Goal: Task Accomplishment & Management: Manage account settings

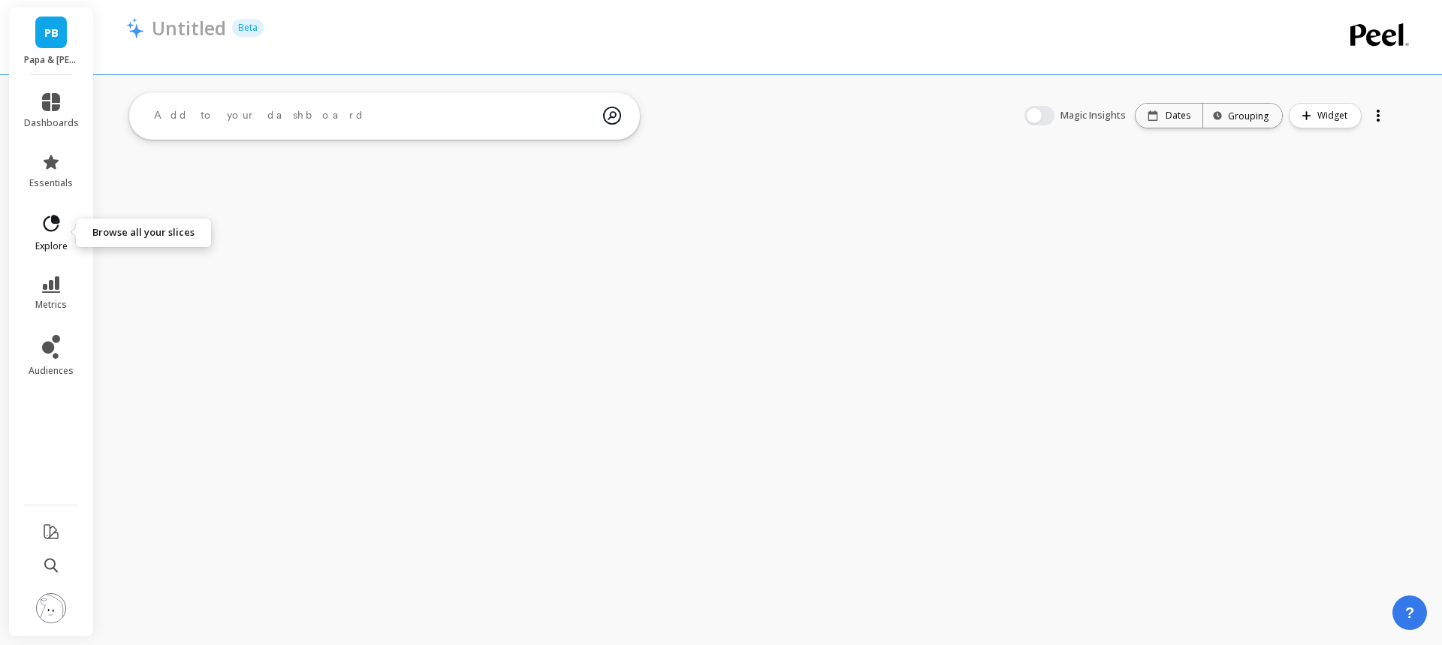
click at [55, 218] on icon at bounding box center [56, 219] width 7 height 7
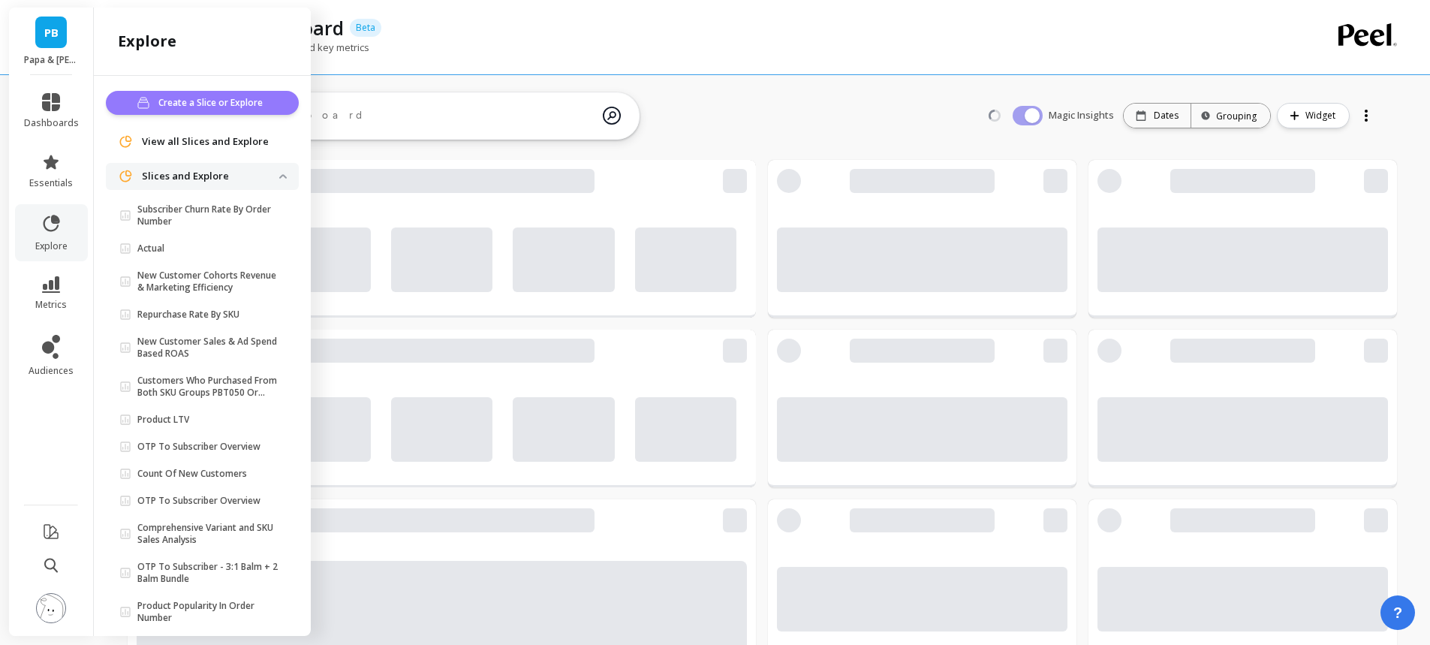
click at [243, 101] on span "Create a Slice or Explore" at bounding box center [212, 102] width 109 height 15
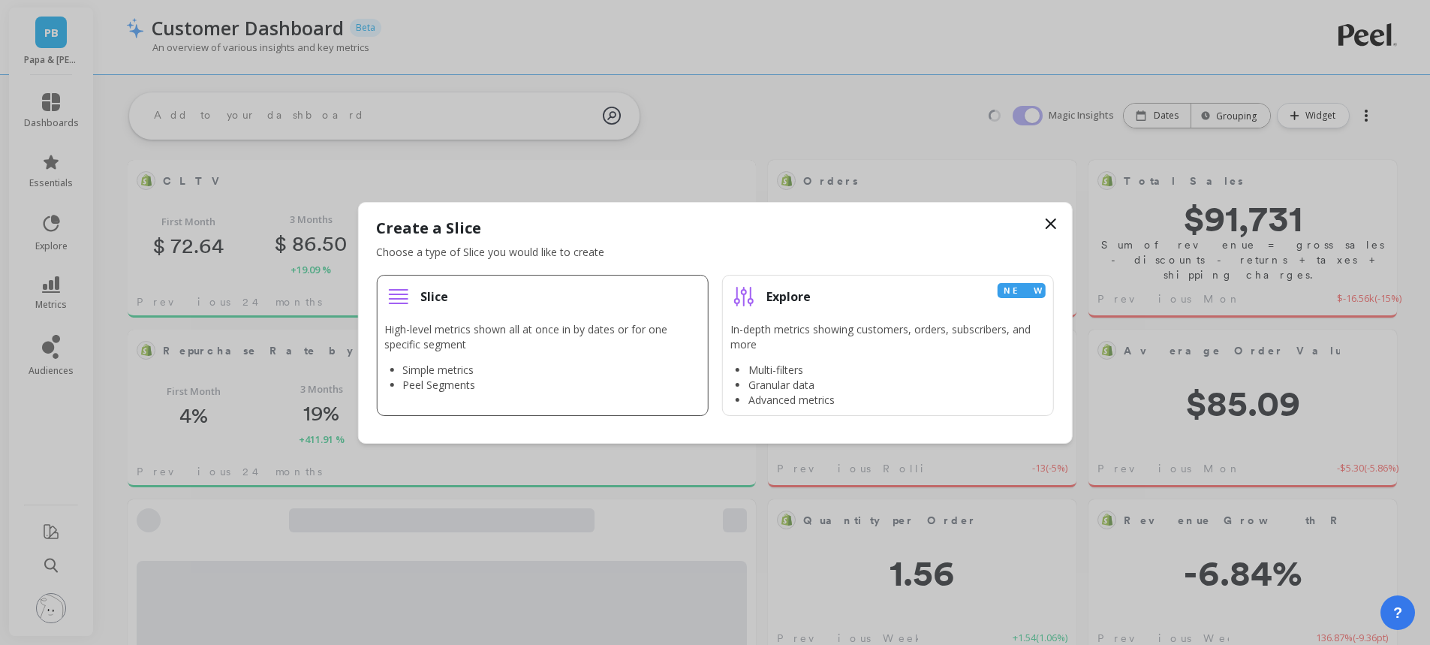
click at [509, 291] on div "Slice" at bounding box center [541, 296] width 315 height 27
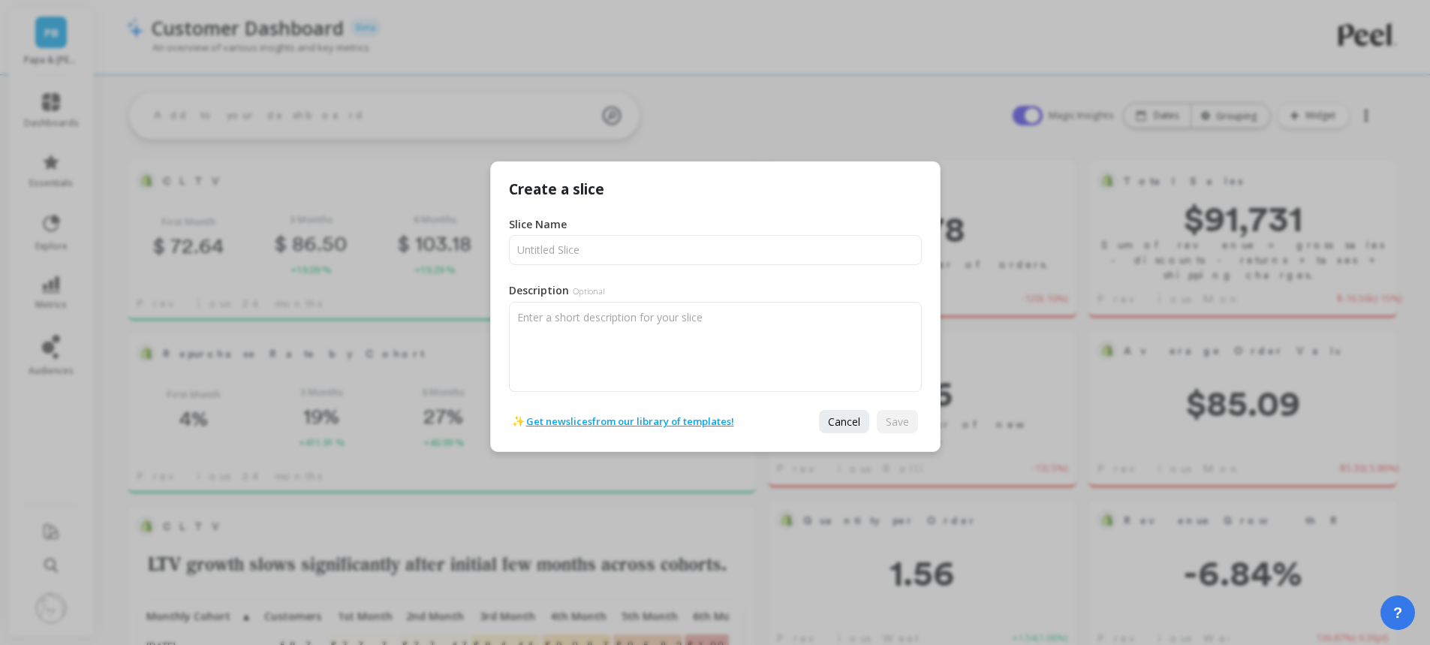
scroll to position [402, 574]
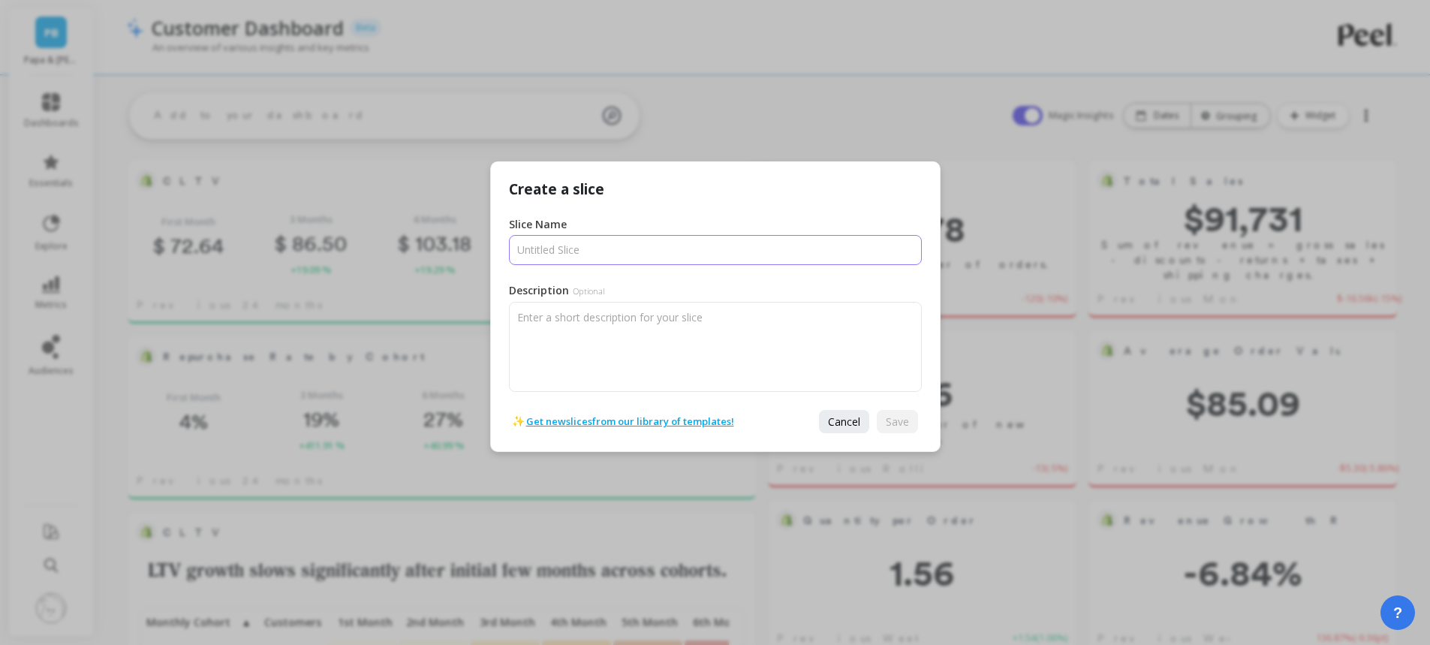
click at [615, 249] on input "Slice Name" at bounding box center [715, 250] width 413 height 30
type input "Home Dashboard"
click at [894, 420] on span "Save" at bounding box center [897, 421] width 23 height 14
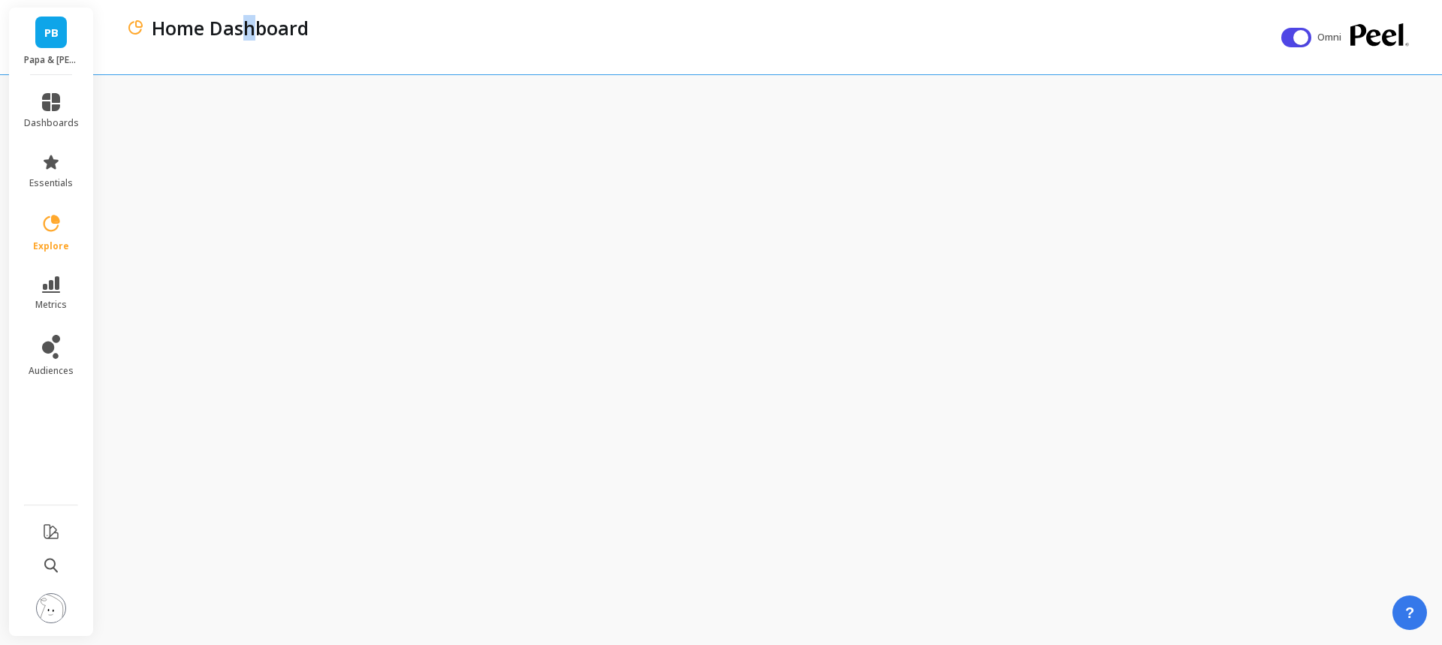
drag, startPoint x: 249, startPoint y: 29, endPoint x: 260, endPoint y: 29, distance: 11.3
click at [260, 29] on p "Home Dashboard" at bounding box center [230, 28] width 157 height 26
click at [63, 246] on span "explore" at bounding box center [51, 246] width 36 height 12
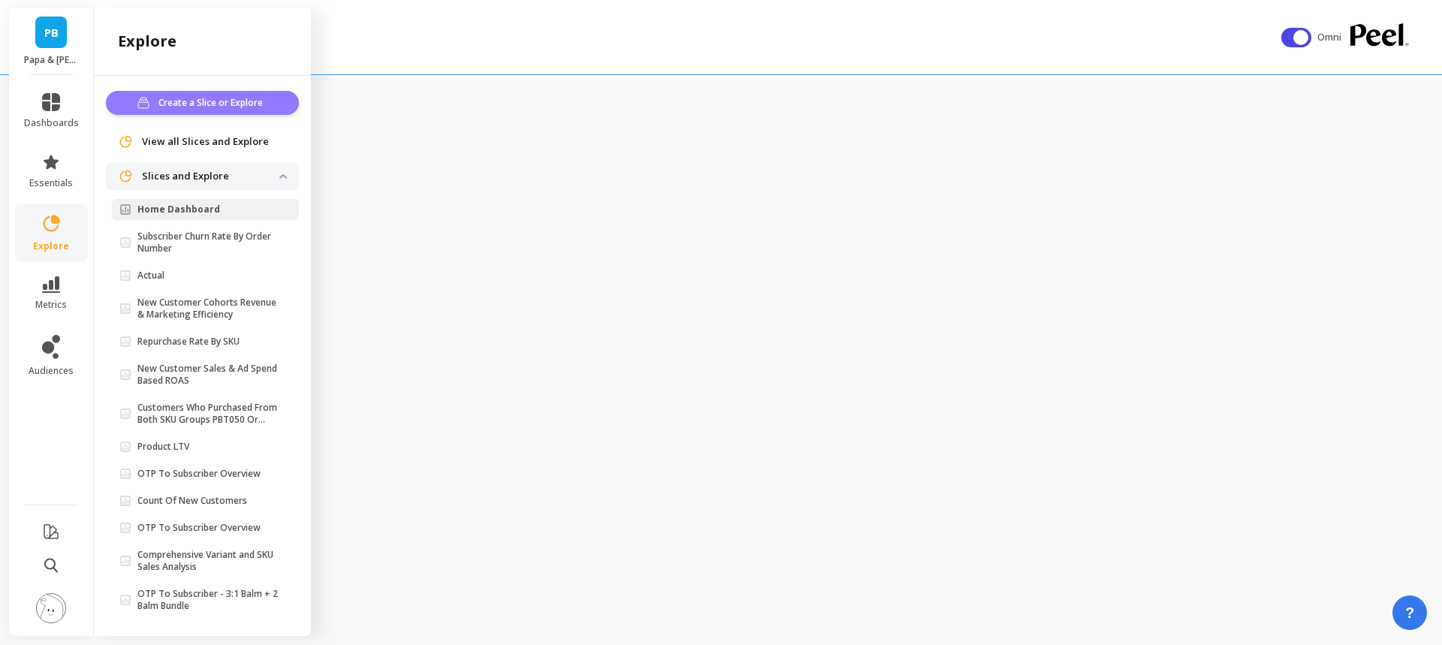
click at [191, 100] on span "Create a Slice or Explore" at bounding box center [212, 102] width 109 height 15
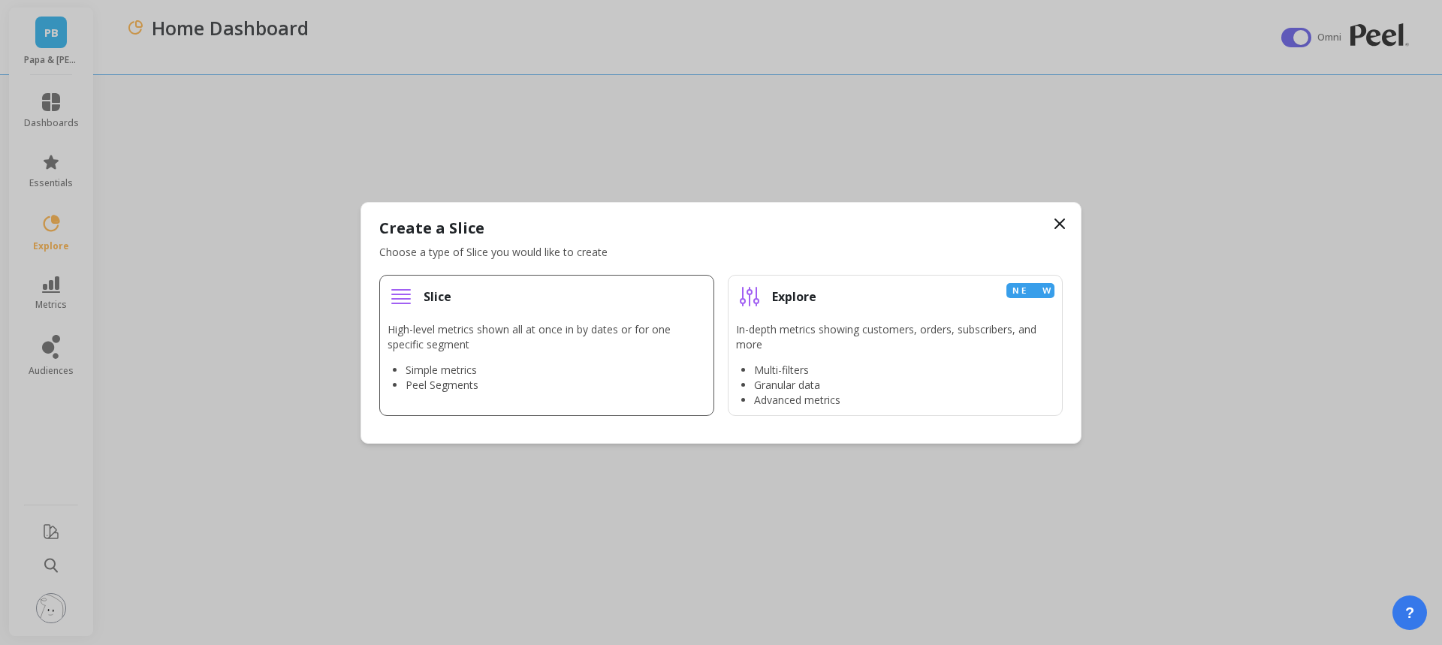
click at [510, 323] on p "High-level metrics shown all at once in by dates or for one specific segment" at bounding box center [546, 337] width 318 height 30
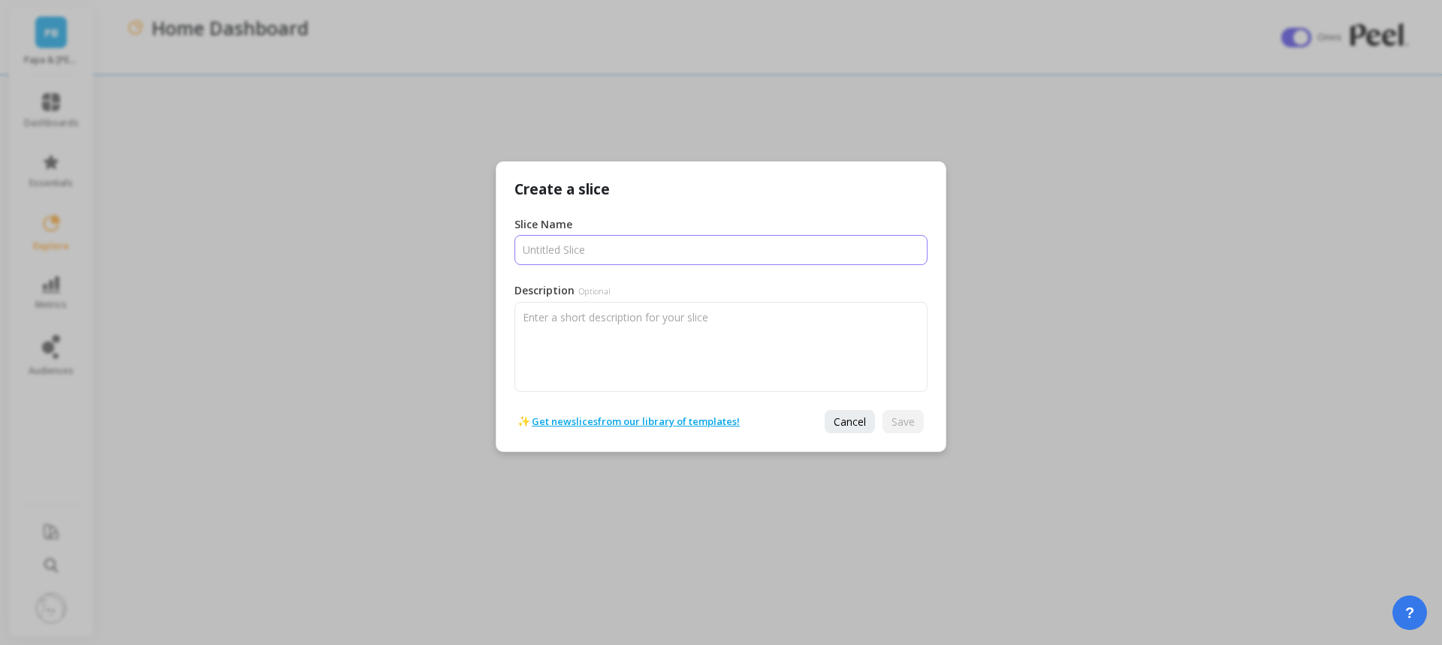
click at [645, 238] on input "Slice Name" at bounding box center [720, 250] width 413 height 30
type input "Home Dashboard - for [PERSON_NAME]"
click at [911, 420] on span "Save" at bounding box center [902, 421] width 23 height 14
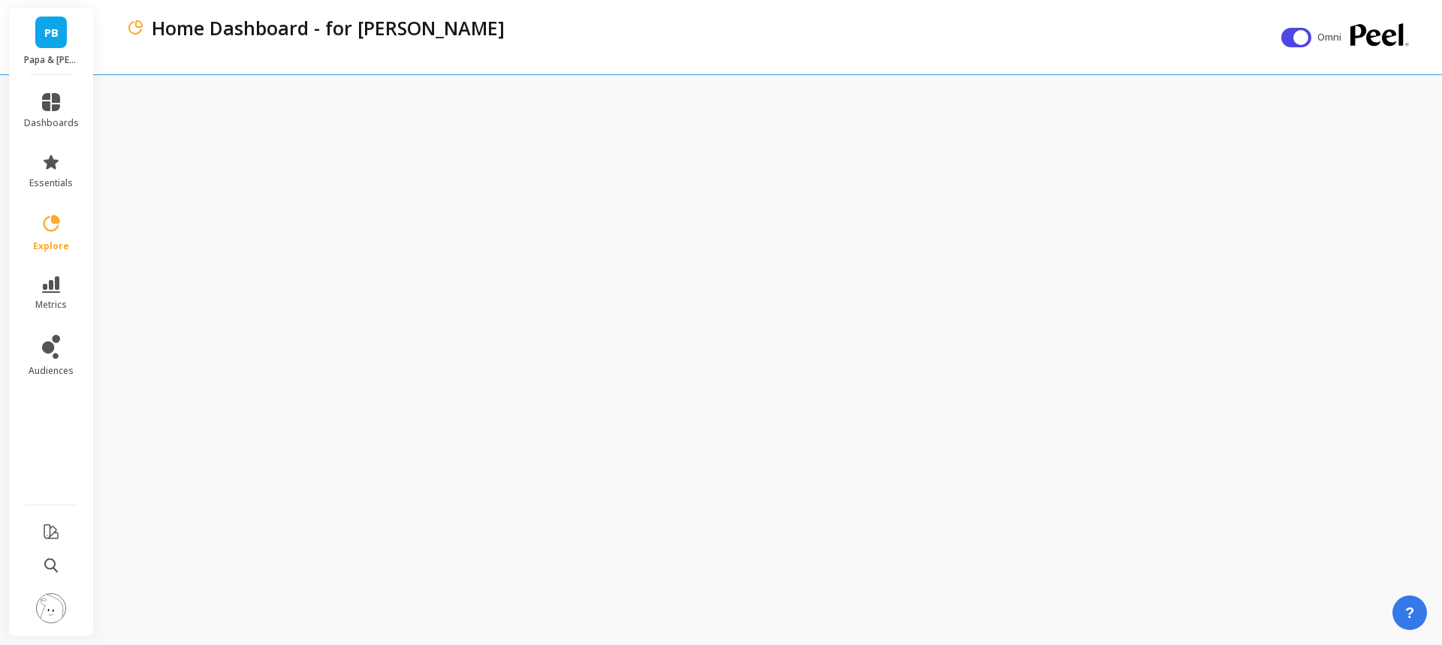
click at [51, 607] on img at bounding box center [51, 608] width 30 height 30
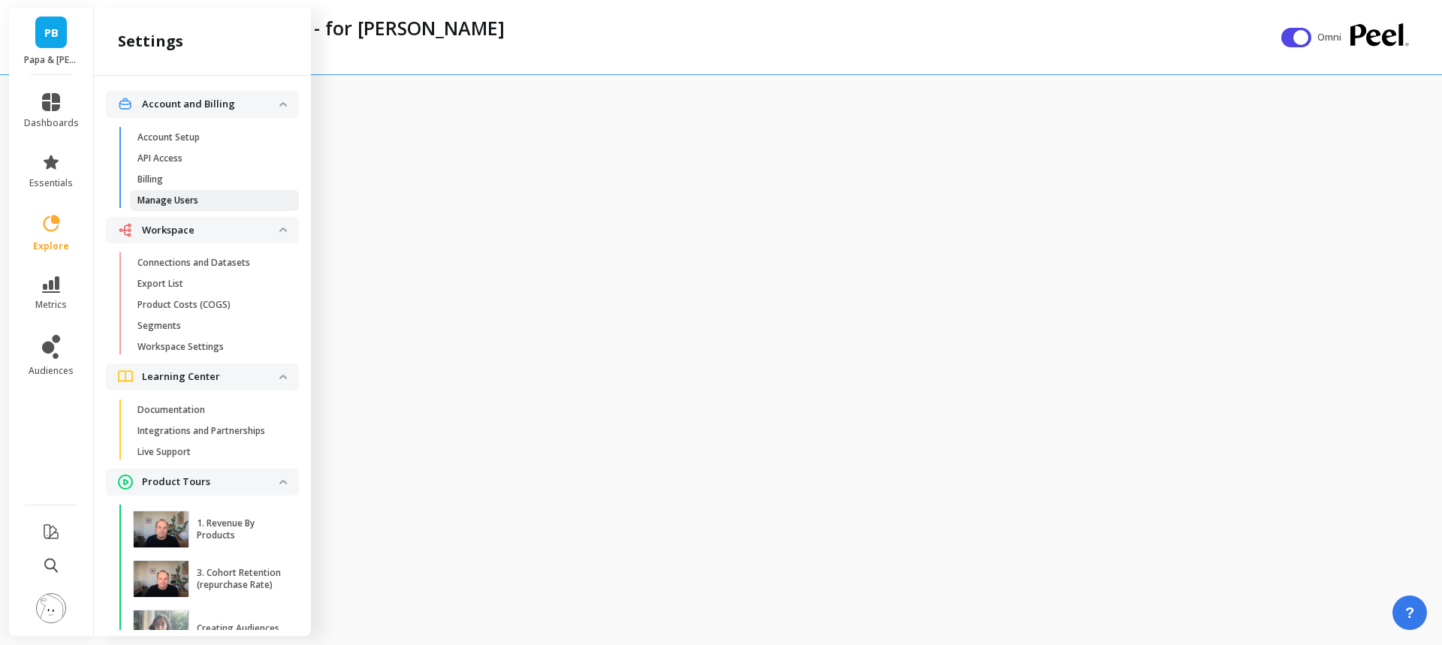
click at [195, 198] on p "Manage Users" at bounding box center [167, 200] width 61 height 12
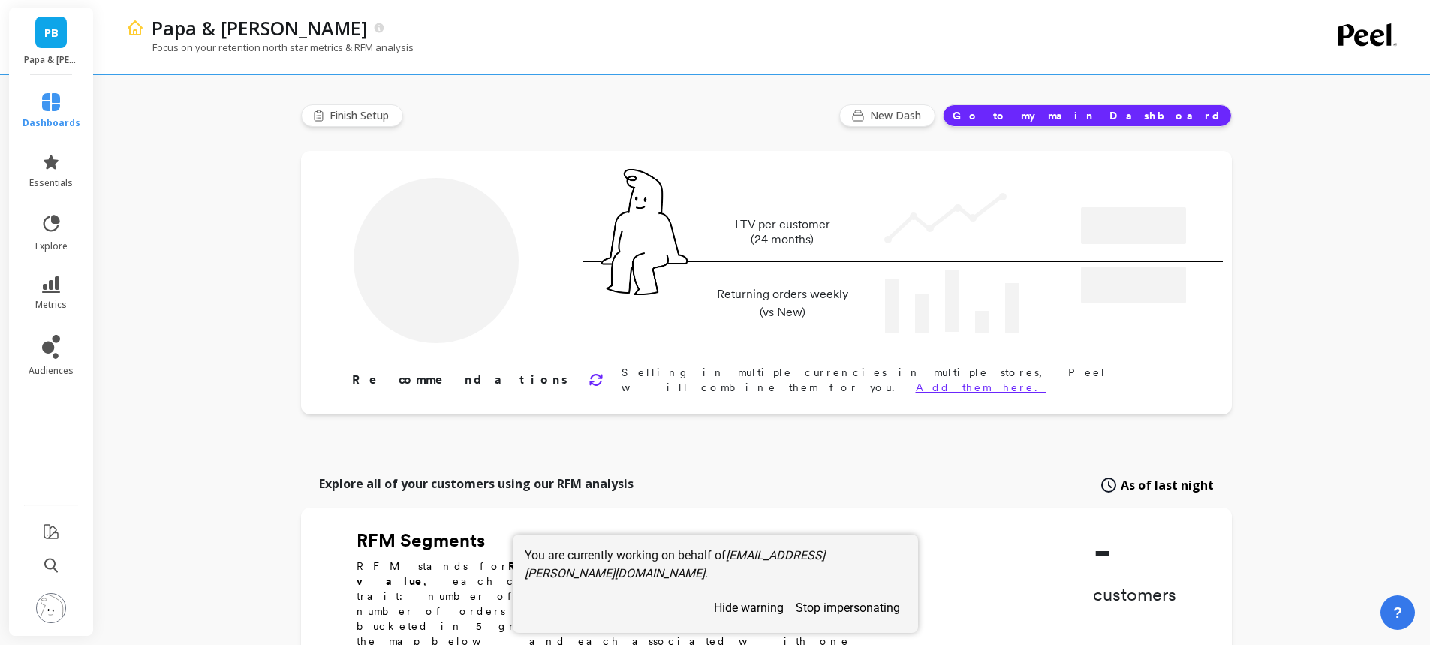
type input "Champions"
type input "5531"
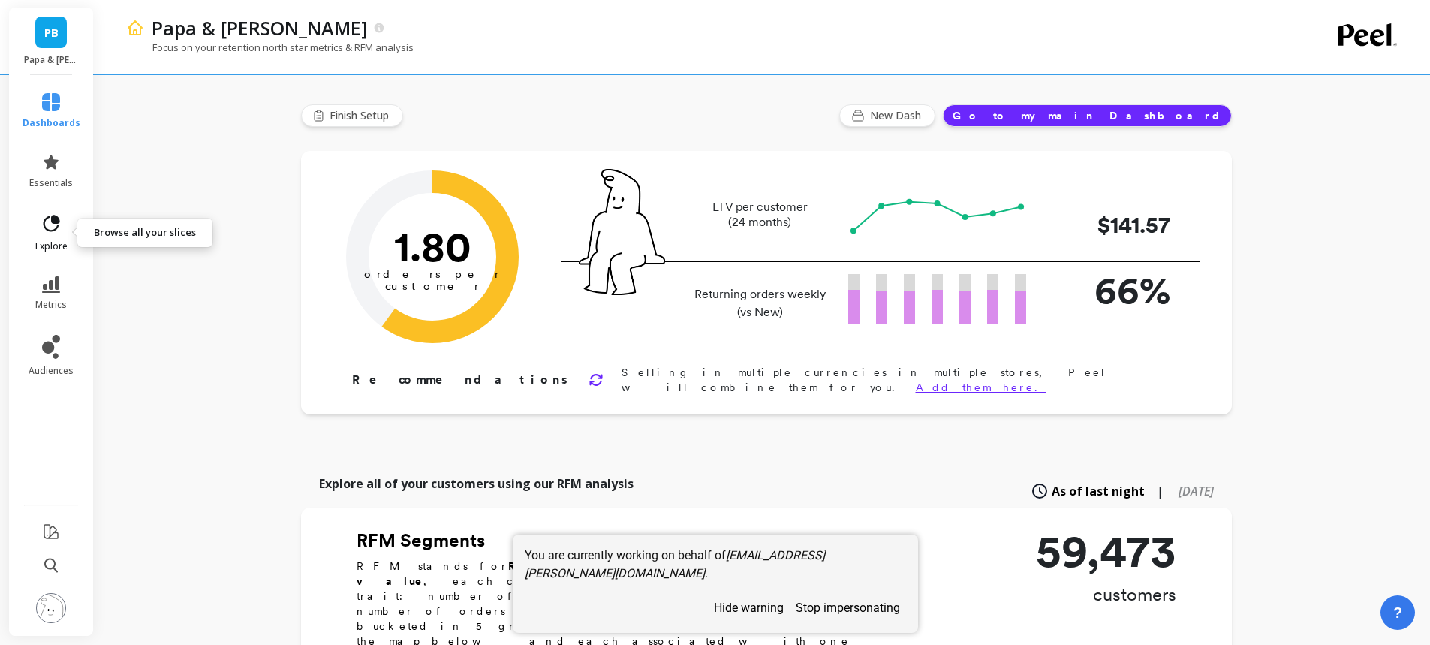
click at [62, 224] on link "explore" at bounding box center [52, 232] width 58 height 39
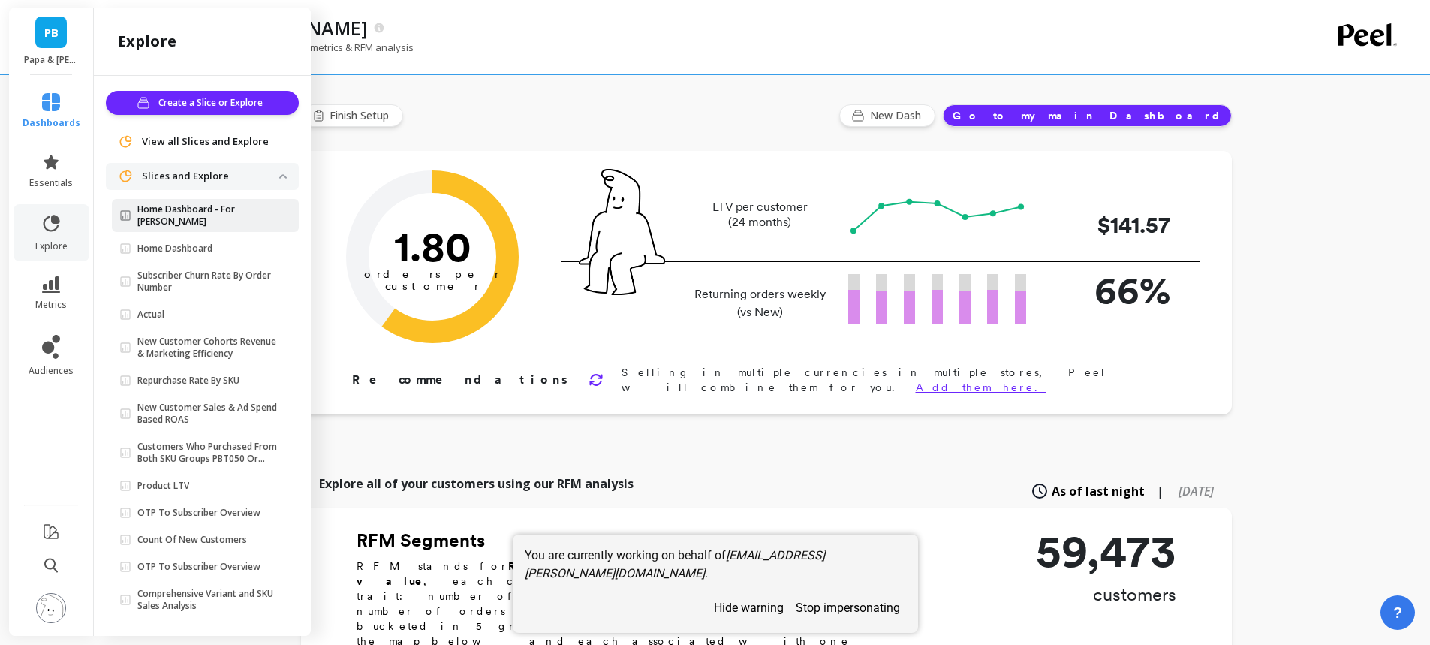
click at [216, 213] on p "Home Dashboard - For Sami" at bounding box center [208, 215] width 142 height 24
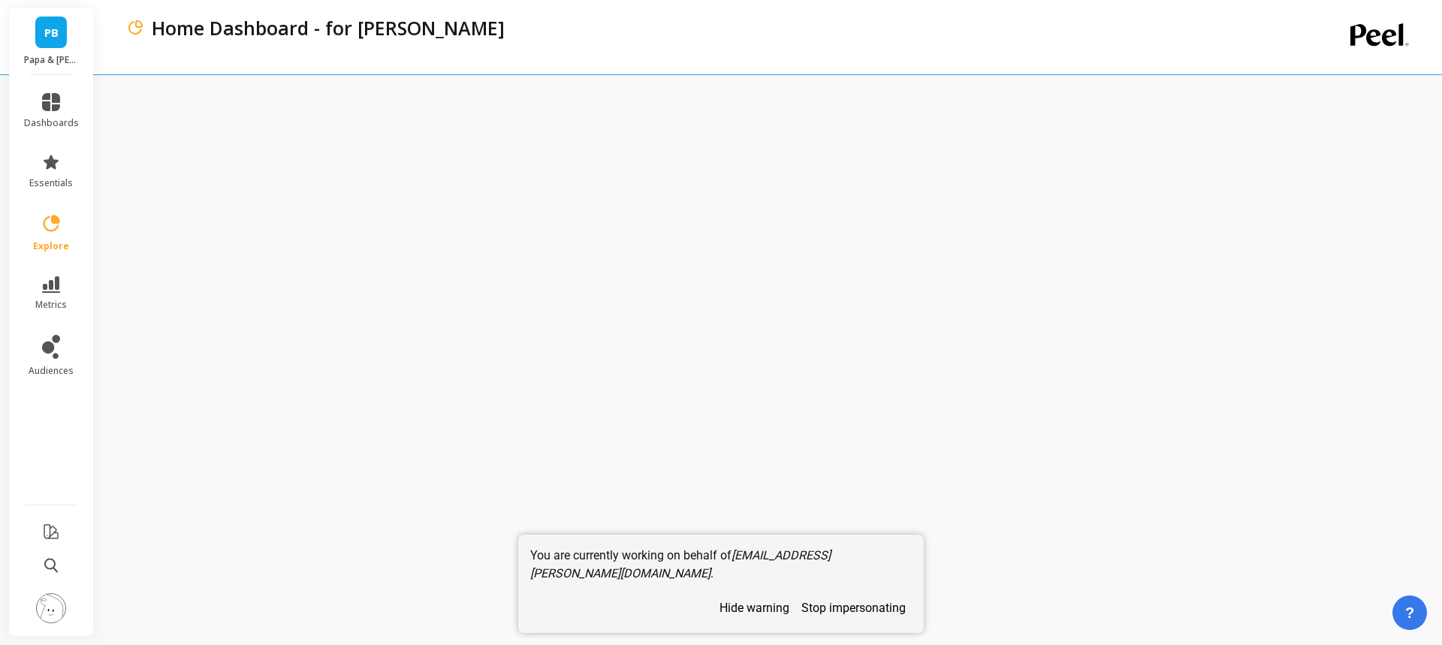
click at [731, 609] on button "hide warning" at bounding box center [754, 608] width 82 height 26
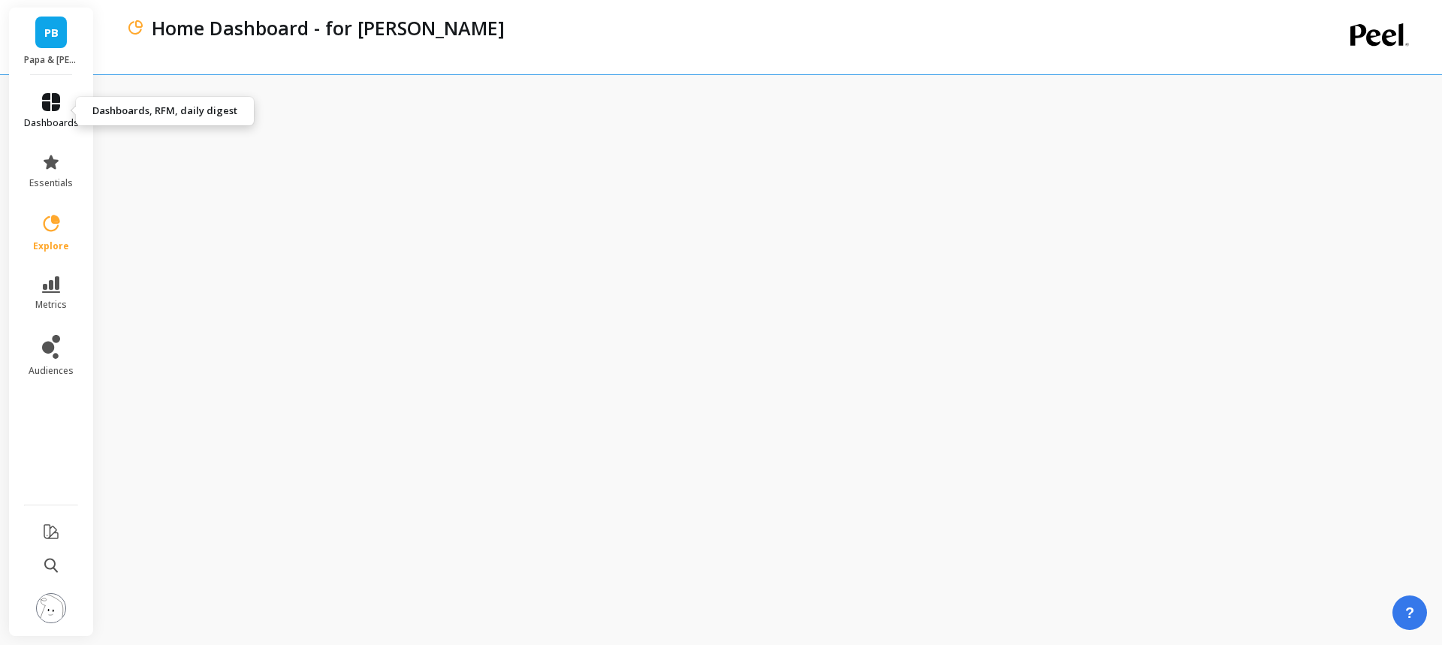
click at [49, 101] on icon at bounding box center [51, 102] width 18 height 18
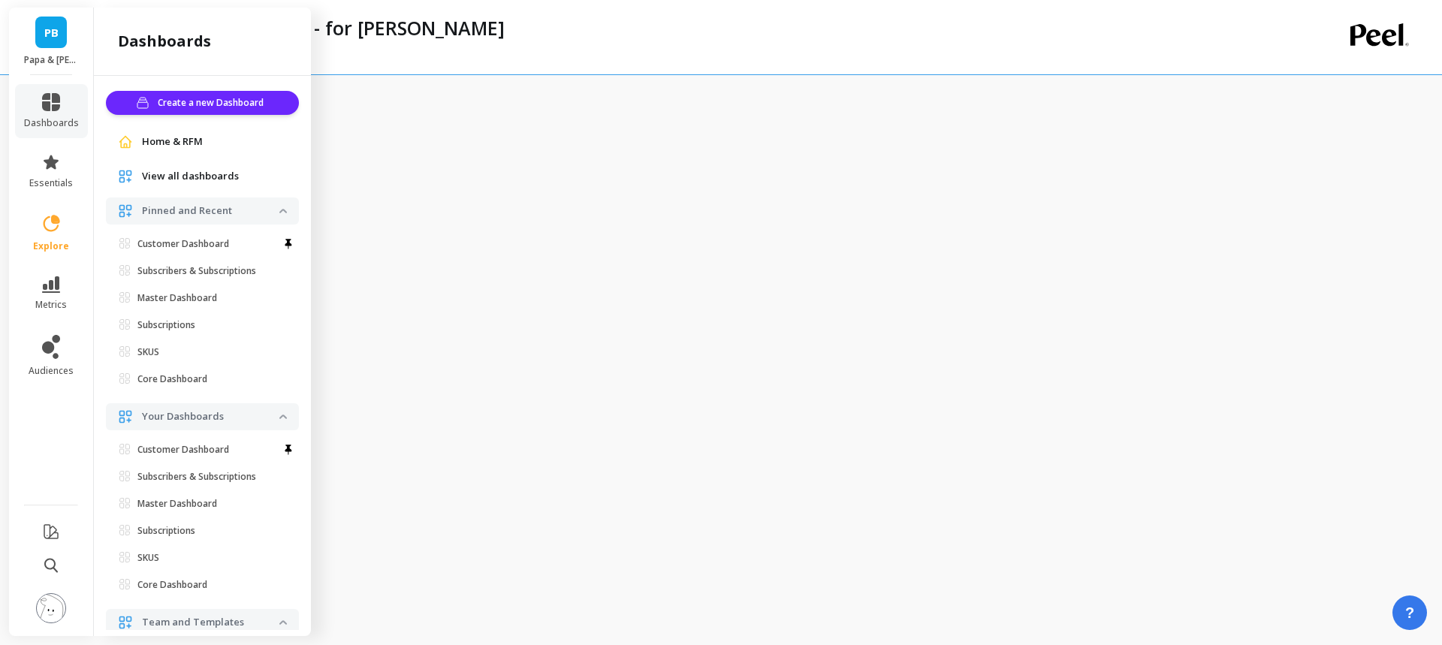
click at [171, 139] on span "Home & RFM" at bounding box center [172, 141] width 61 height 15
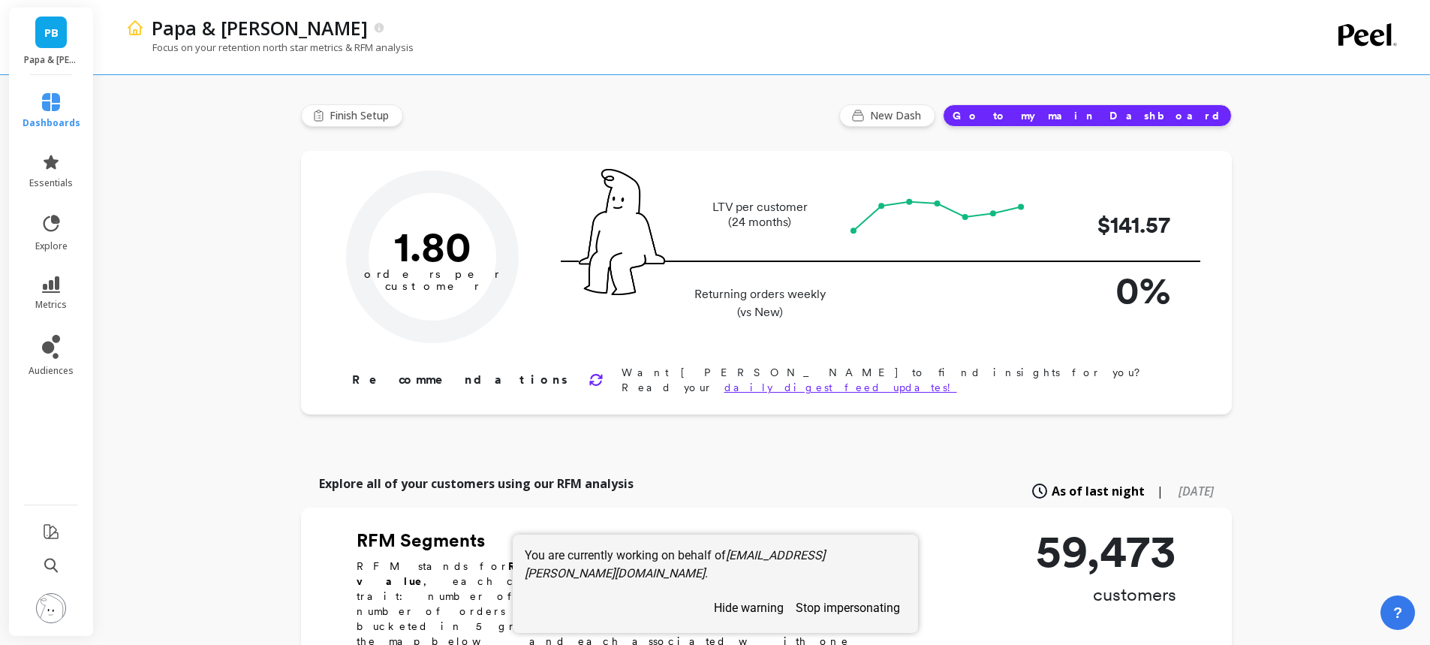
type input "Champions"
type input "5531"
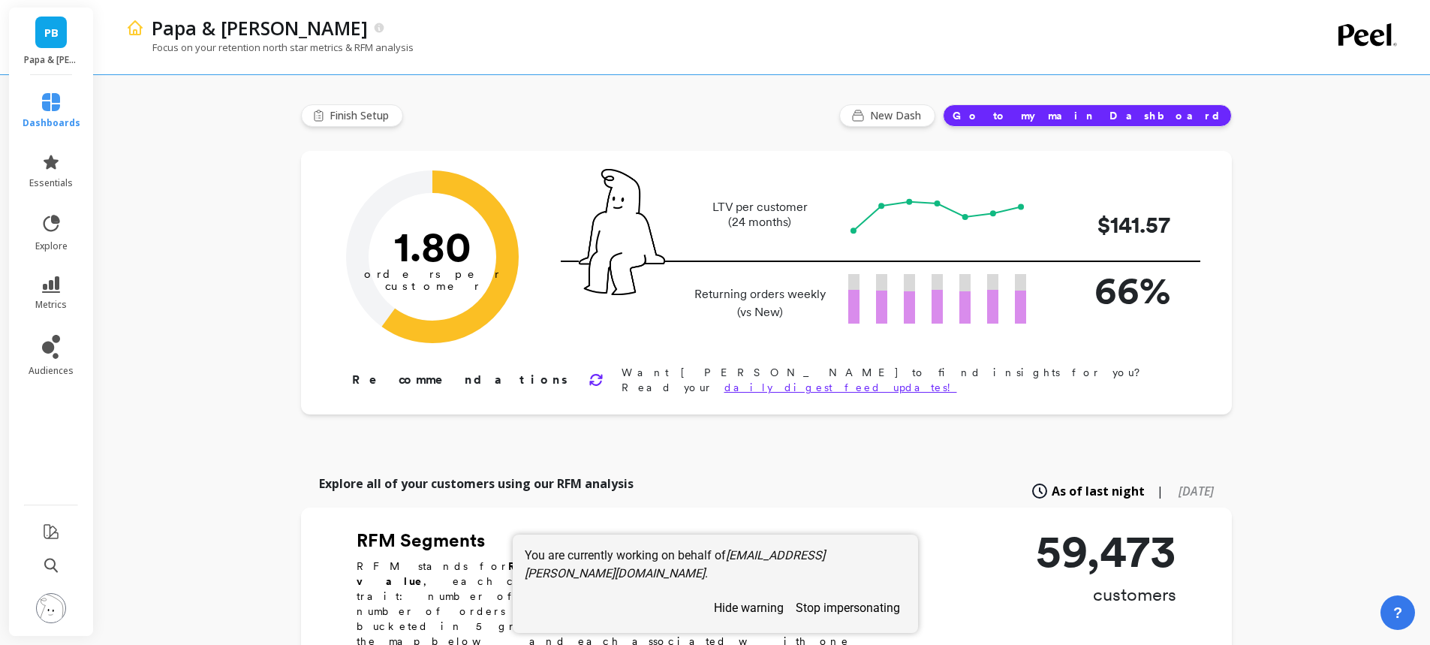
click at [823, 610] on button "stop impersonating" at bounding box center [848, 608] width 116 height 26
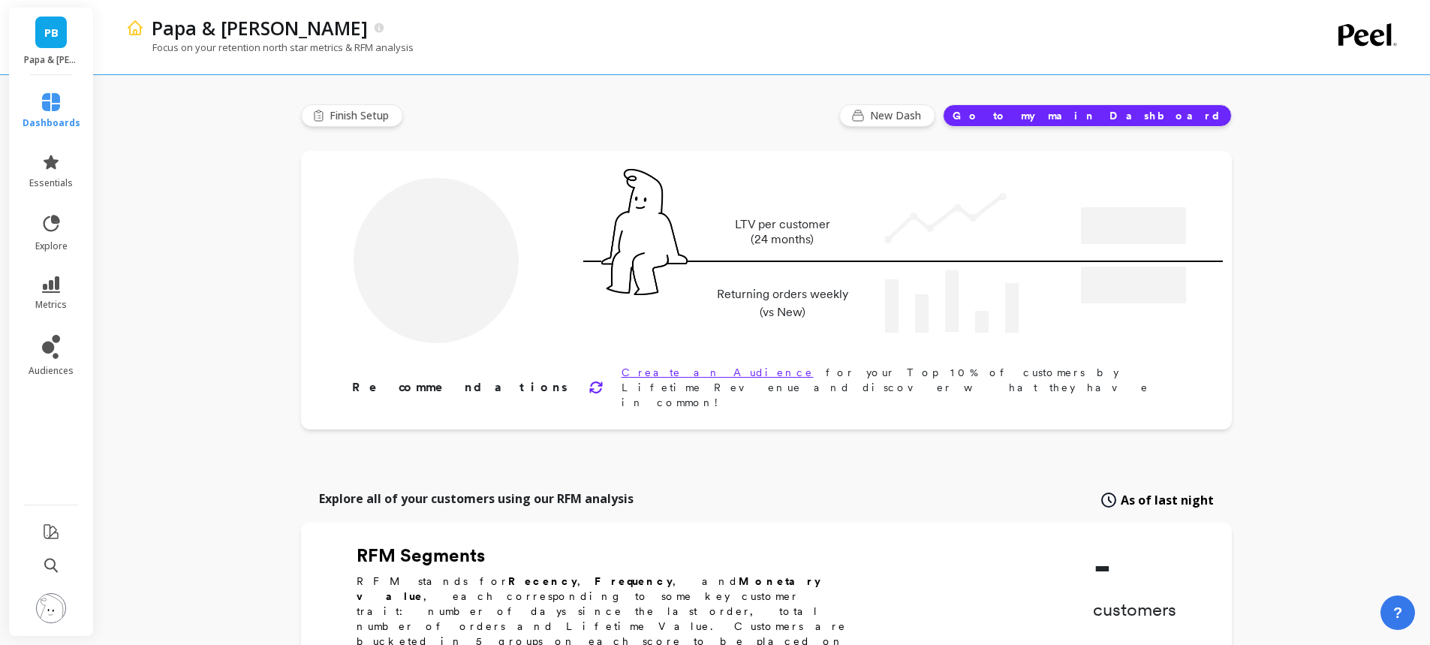
type input "Champions"
type input "5531"
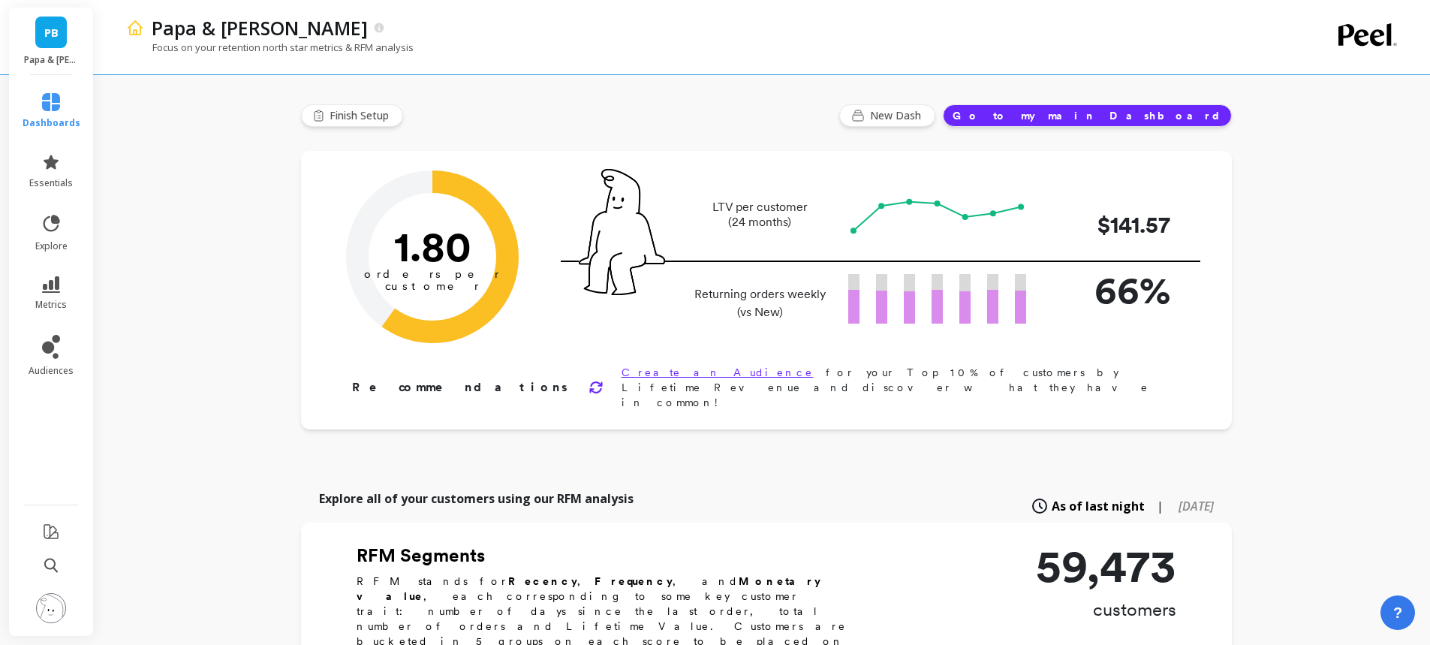
click at [66, 605] on li at bounding box center [52, 609] width 88 height 53
click at [47, 614] on img at bounding box center [51, 608] width 30 height 30
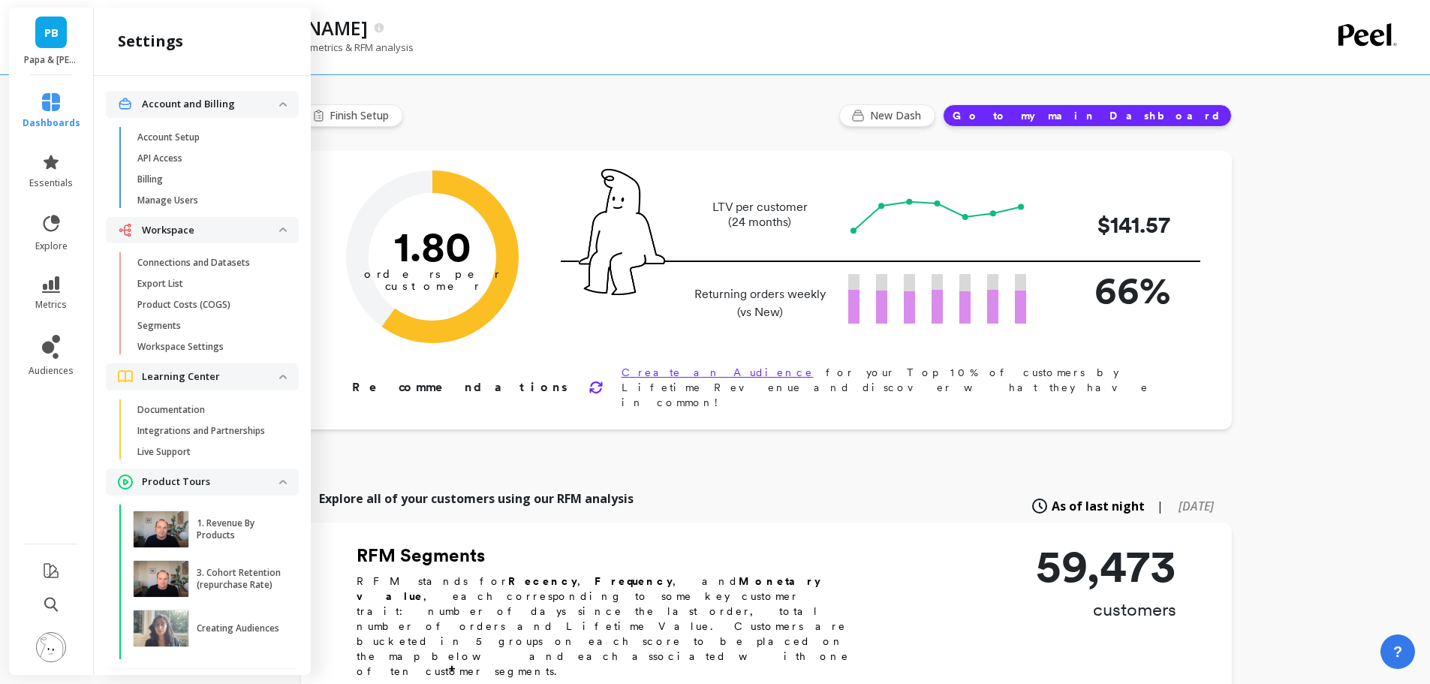
click at [689, 51] on div "Focus on your retention north star metrics & RFM analysis" at bounding box center [701, 55] width 1151 height 29
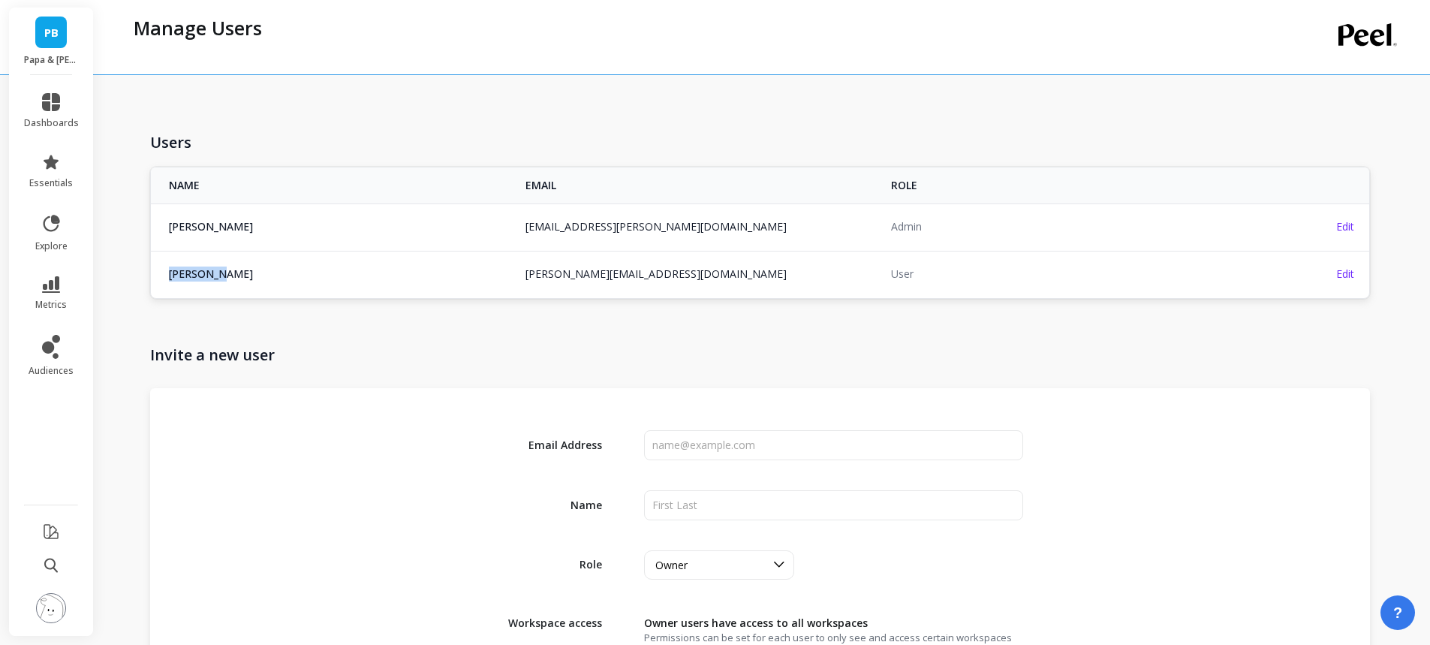
drag, startPoint x: 166, startPoint y: 271, endPoint x: 221, endPoint y: 274, distance: 54.9
click at [221, 274] on td "Omar Lovert [EMAIL_ADDRESS][DOMAIN_NAME]" at bounding box center [334, 274] width 366 height 46
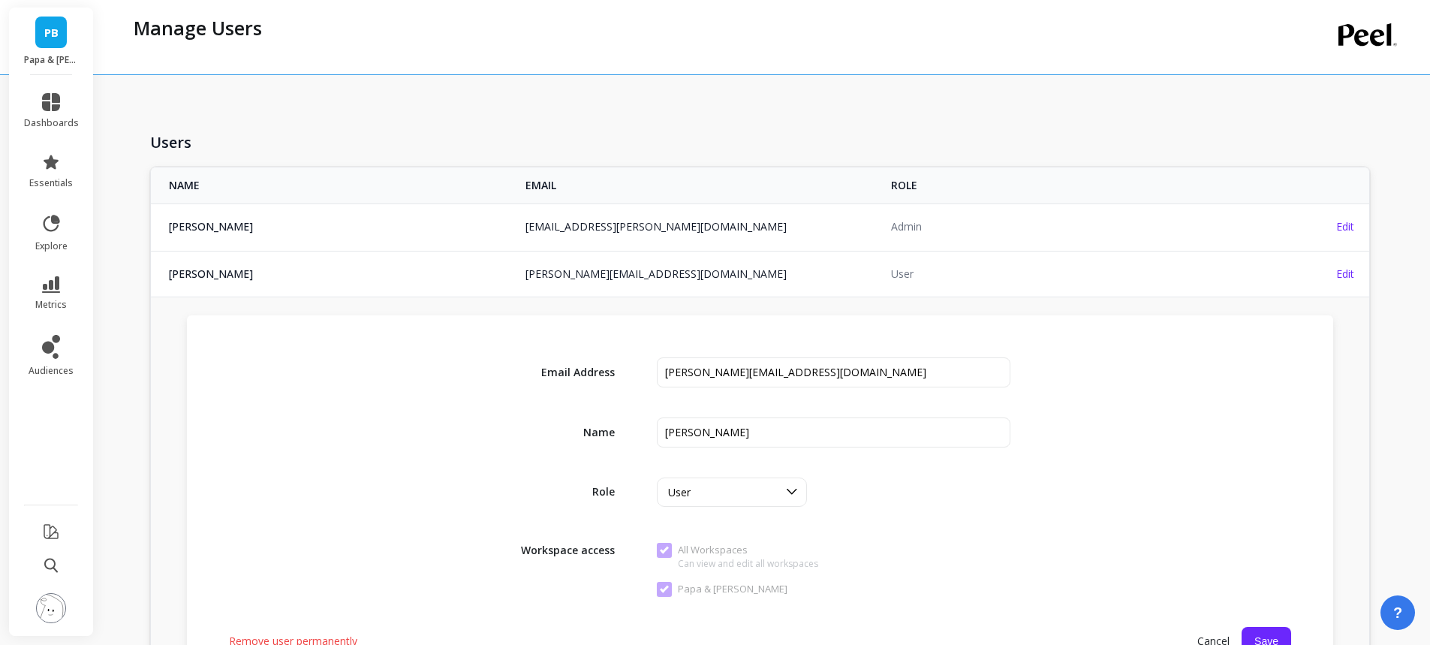
click at [462, 319] on div "Email Address Name Role User Workspace access All Workspaces Can view and edit …" at bounding box center [760, 506] width 1146 height 382
drag, startPoint x: 662, startPoint y: 273, endPoint x: 469, endPoint y: 275, distance: 193.7
click at [469, 275] on tr "Omar Lovert [EMAIL_ADDRESS][DOMAIN_NAME] [PERSON_NAME][EMAIL_ADDRESS][DOMAIN_NA…" at bounding box center [760, 274] width 1219 height 46
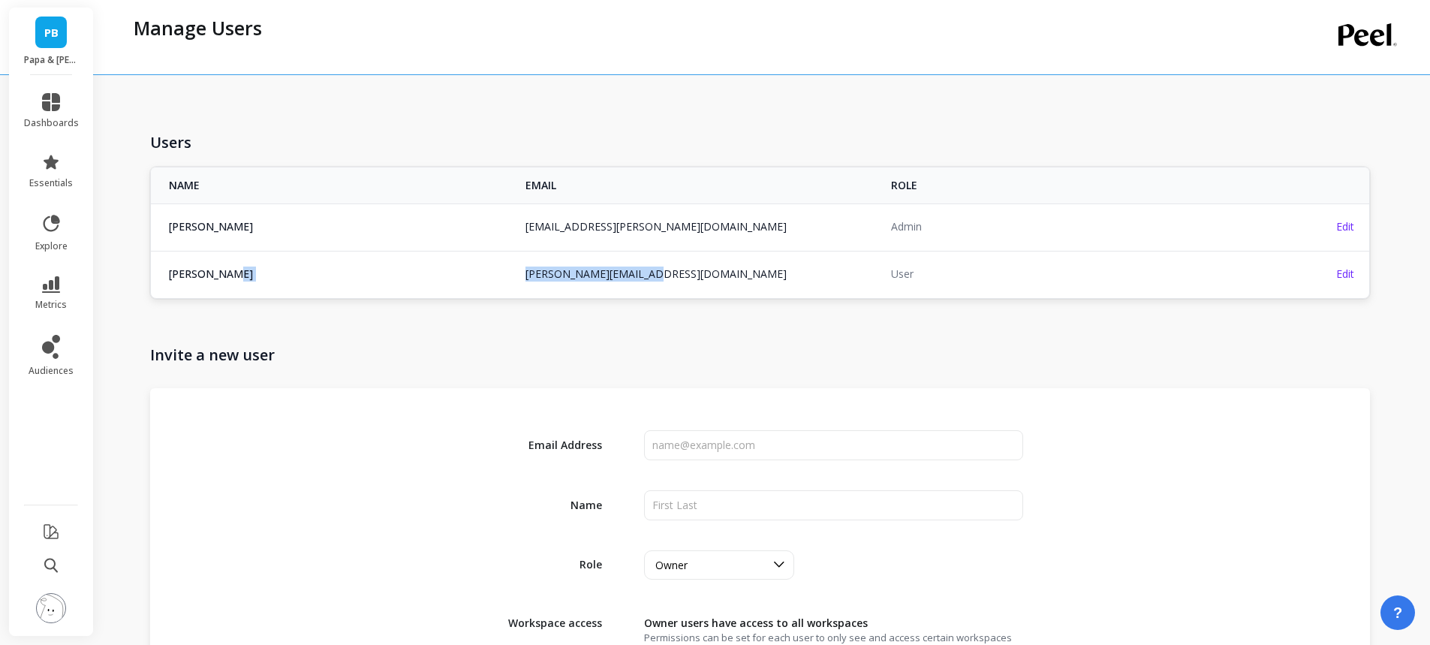
copy tr "[PERSON_NAME][EMAIL_ADDRESS][DOMAIN_NAME] [PERSON_NAME][EMAIL_ADDRESS][DOMAIN_N…"
copy span "[PERSON_NAME]"
drag, startPoint x: 203, startPoint y: 277, endPoint x: 238, endPoint y: 277, distance: 35.3
click at [238, 277] on td "Omar Lovert omar@polarisgrowth.com" at bounding box center [334, 274] width 366 height 46
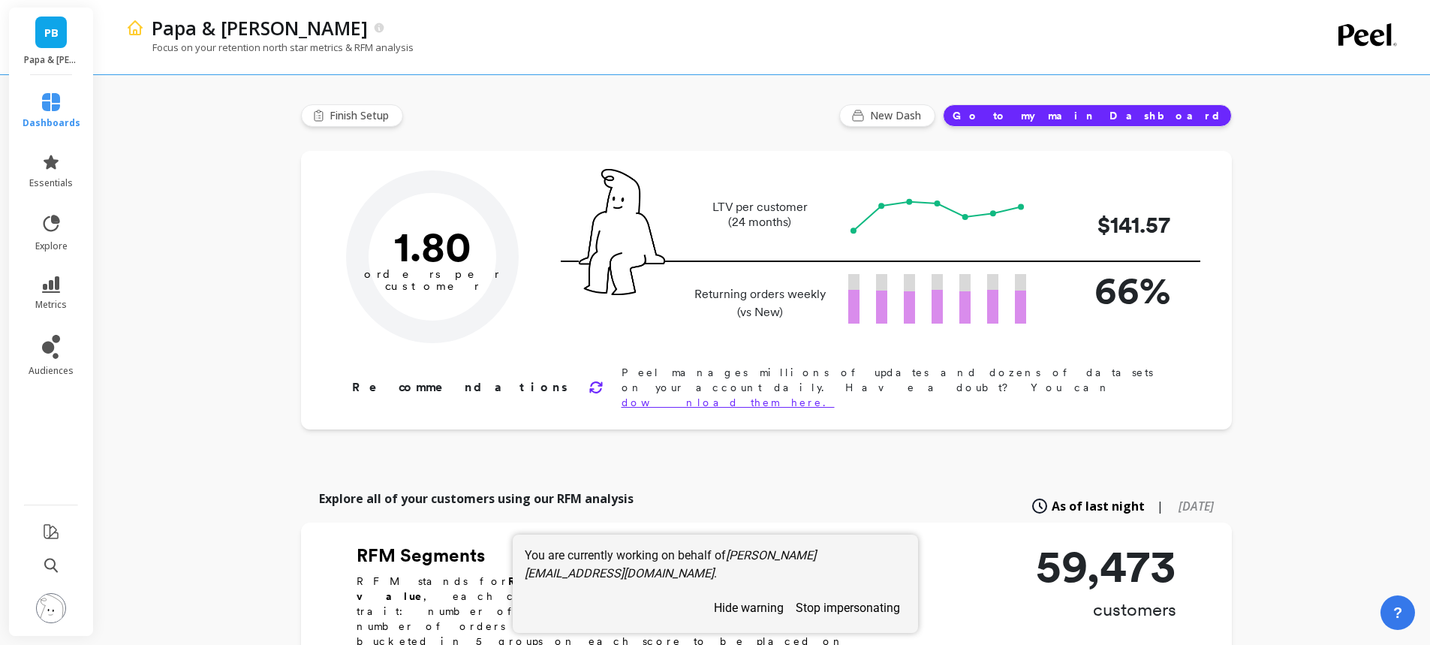
type input "Champions"
type input "5531"
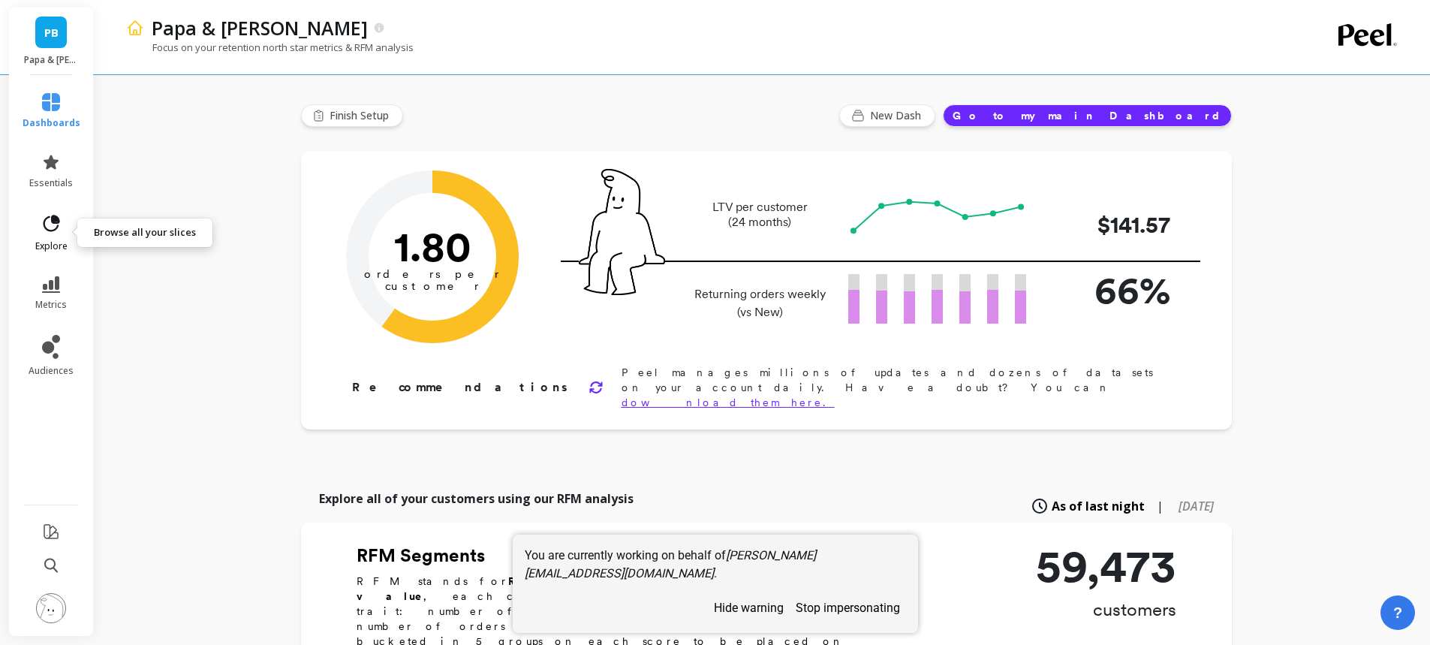
click at [51, 230] on icon at bounding box center [51, 223] width 21 height 21
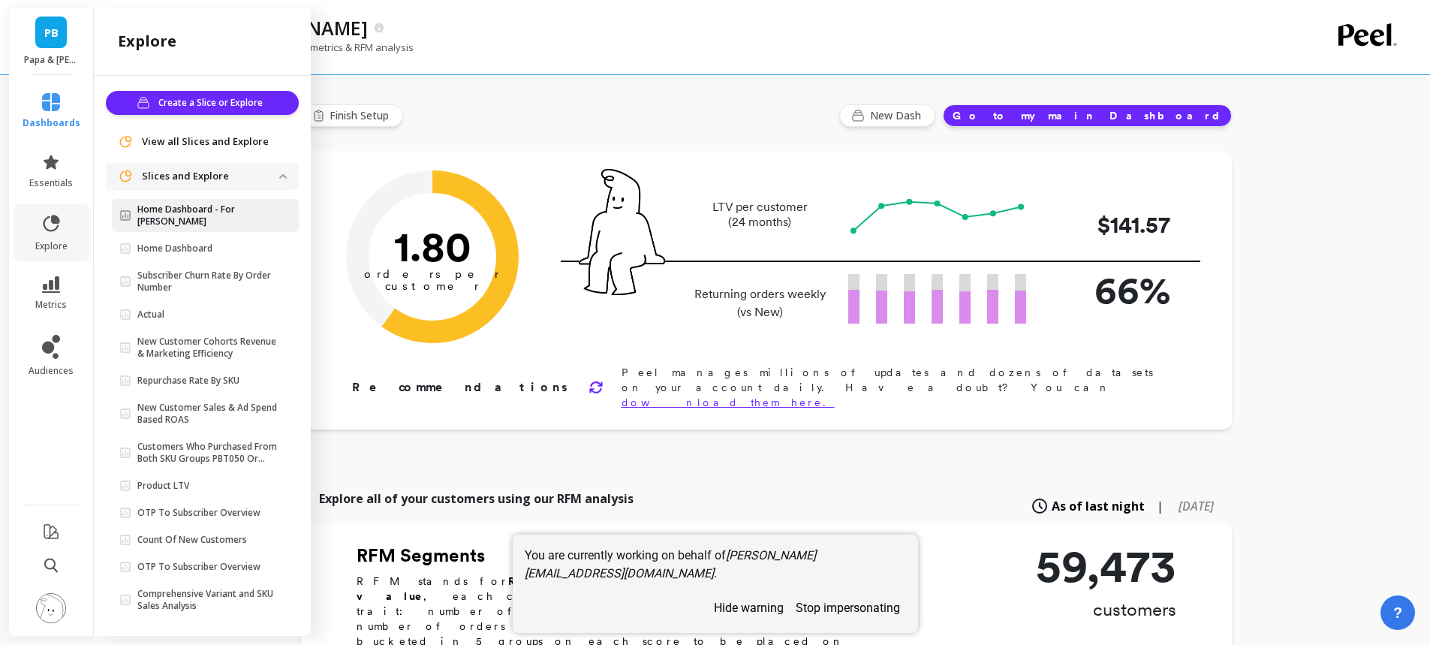
click at [212, 208] on p "Home Dashboard - For [PERSON_NAME]" at bounding box center [208, 215] width 142 height 24
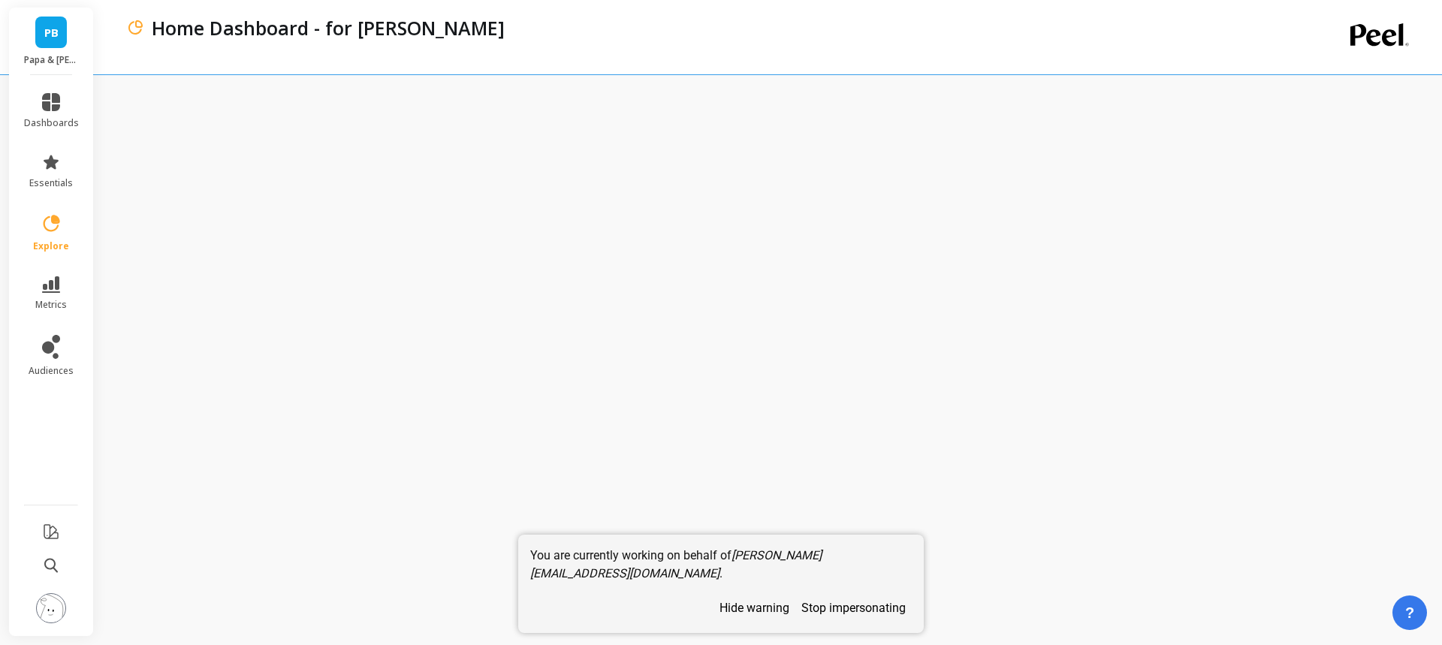
click at [862, 613] on button "stop impersonating" at bounding box center [853, 608] width 116 height 26
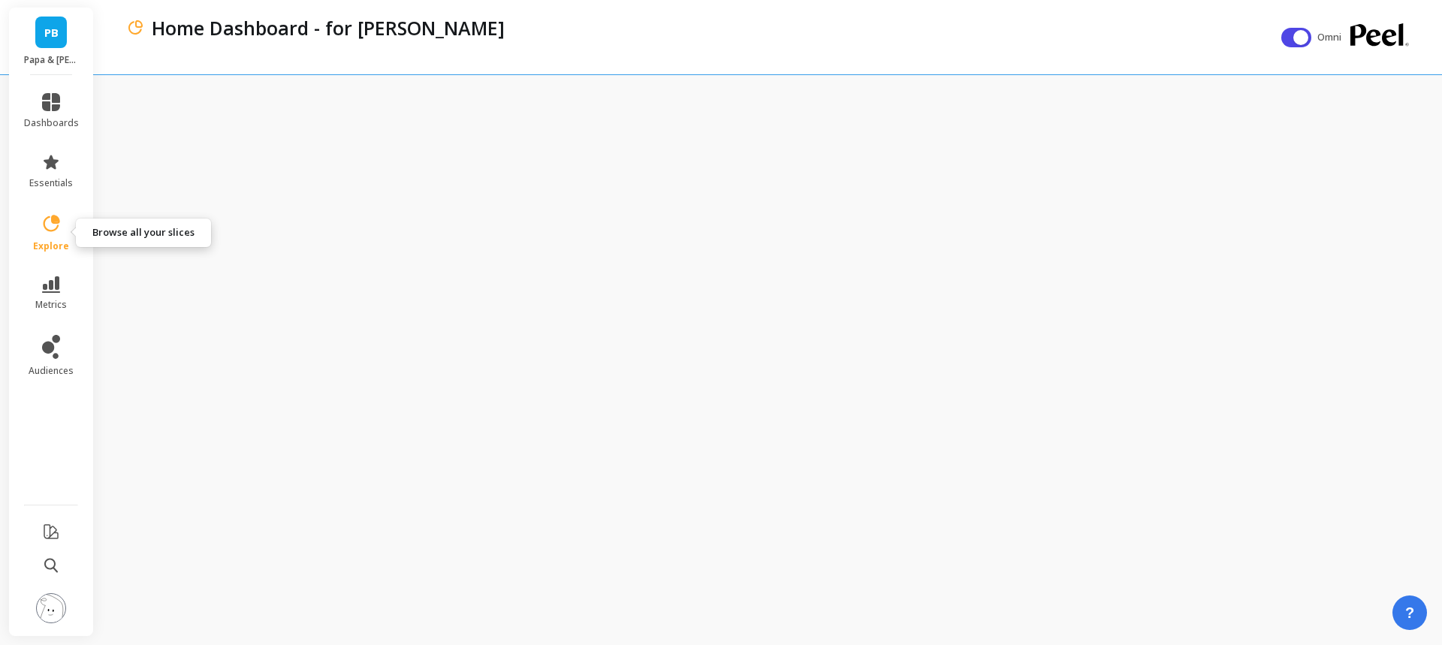
click at [64, 235] on link "explore" at bounding box center [51, 232] width 55 height 39
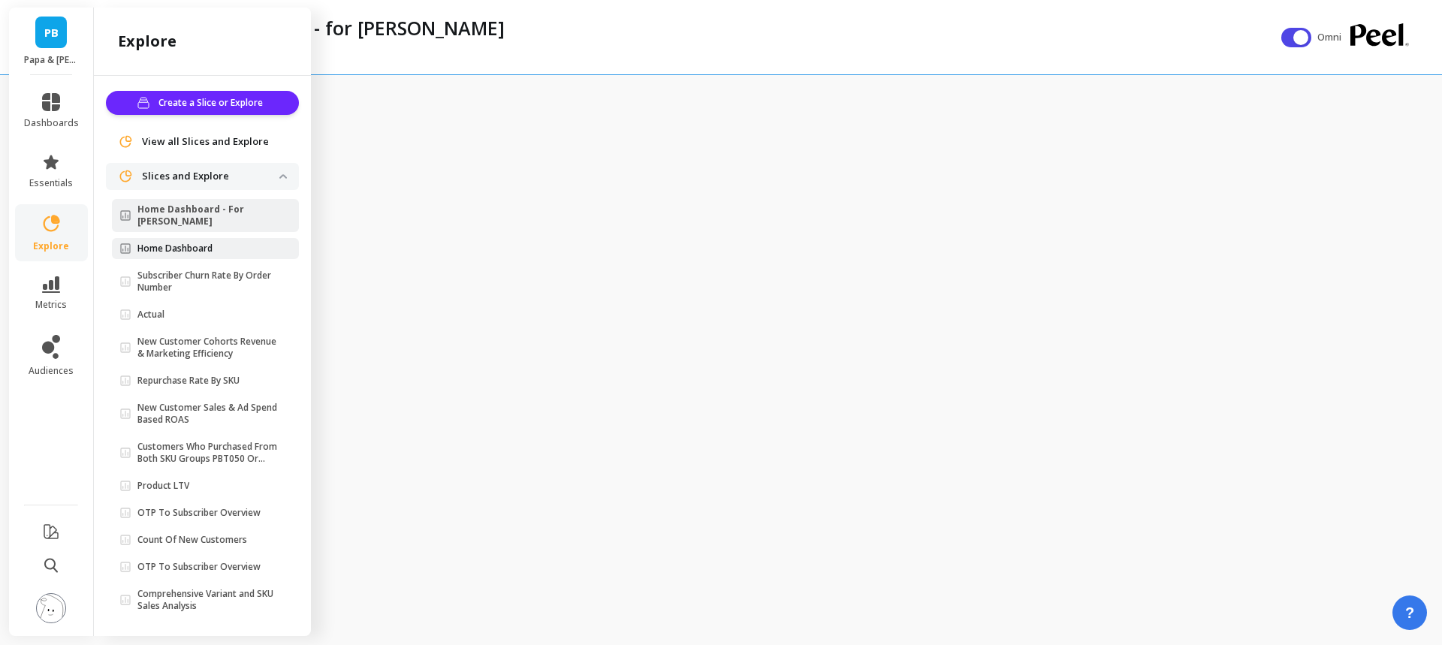
click at [212, 243] on p "Home Dashboard" at bounding box center [174, 249] width 75 height 12
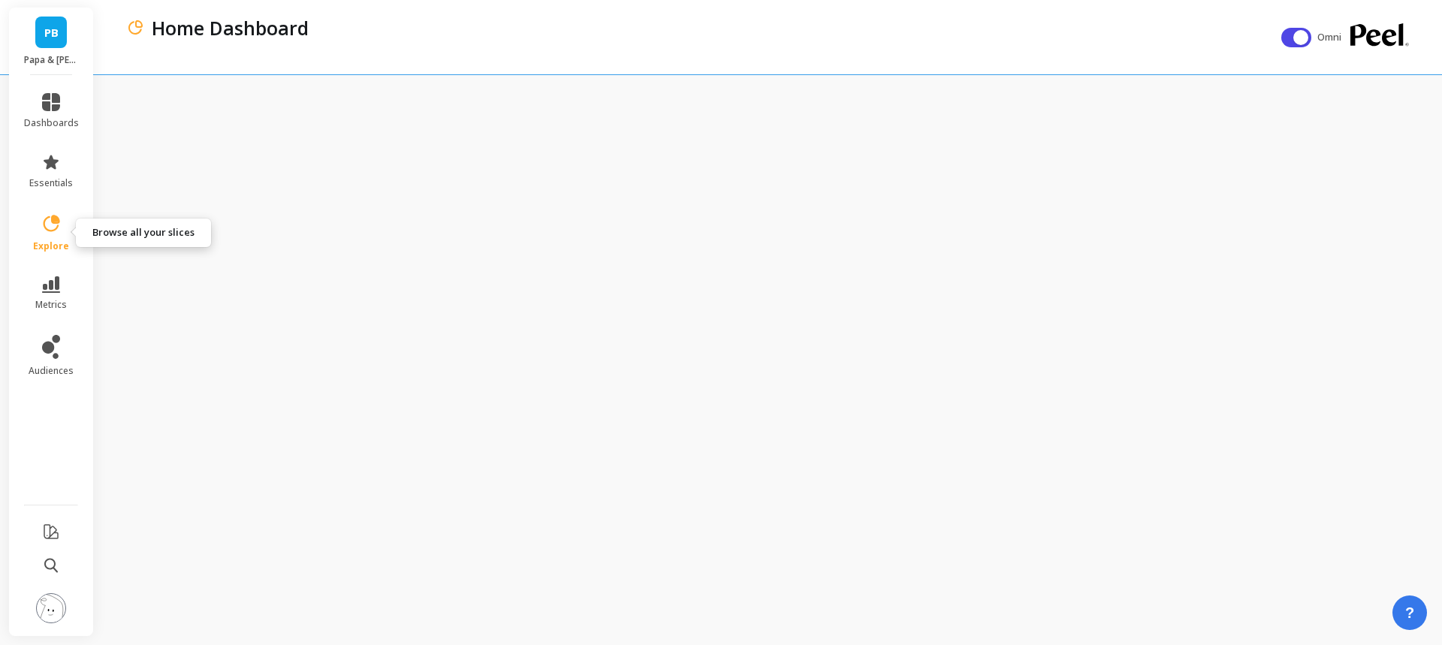
click at [48, 227] on icon at bounding box center [51, 223] width 21 height 21
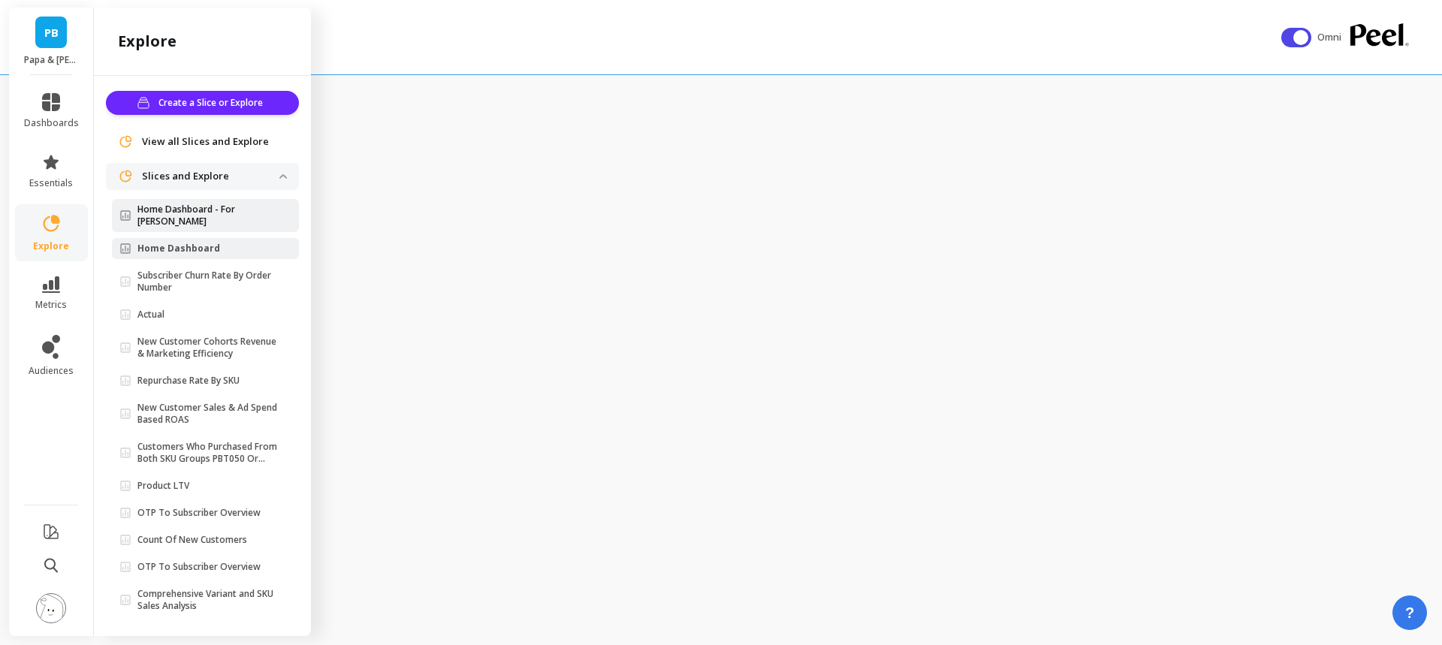
click at [196, 199] on link "Home Dashboard - For Sami" at bounding box center [205, 215] width 187 height 33
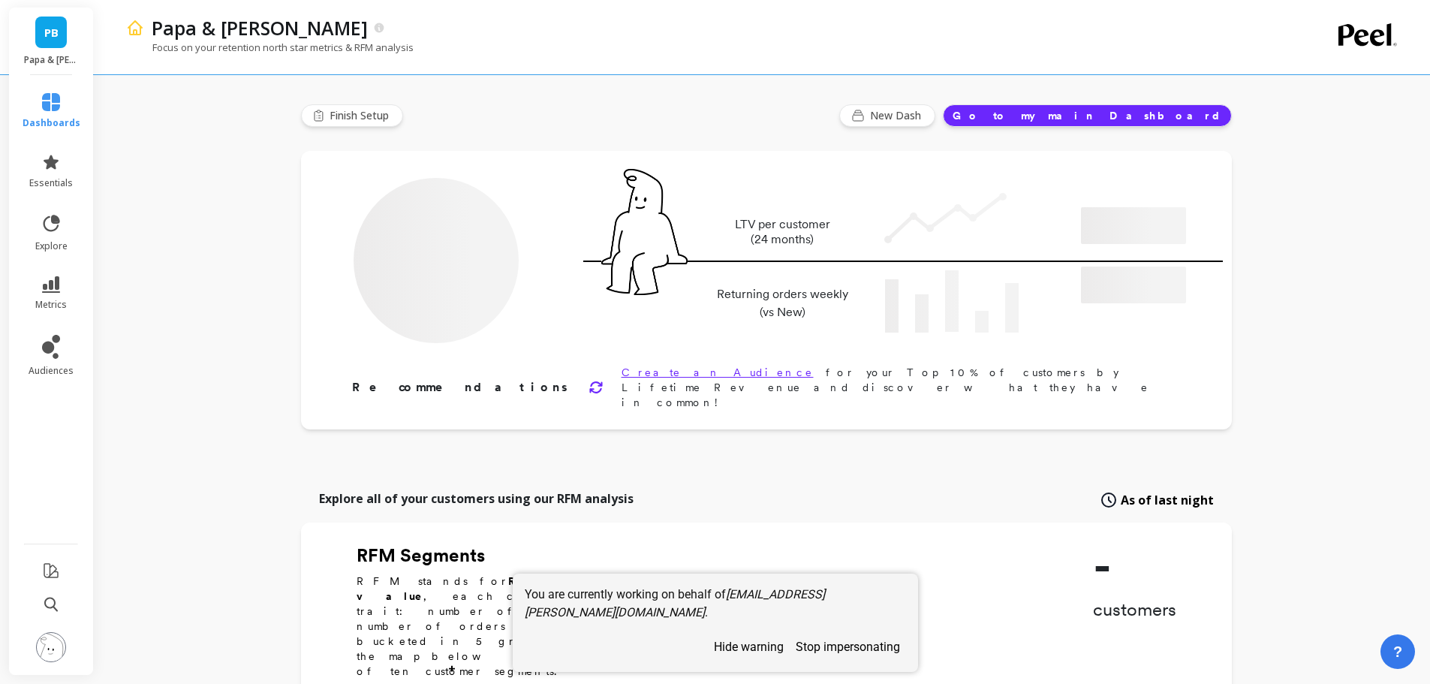
type input "Champions"
type input "5531"
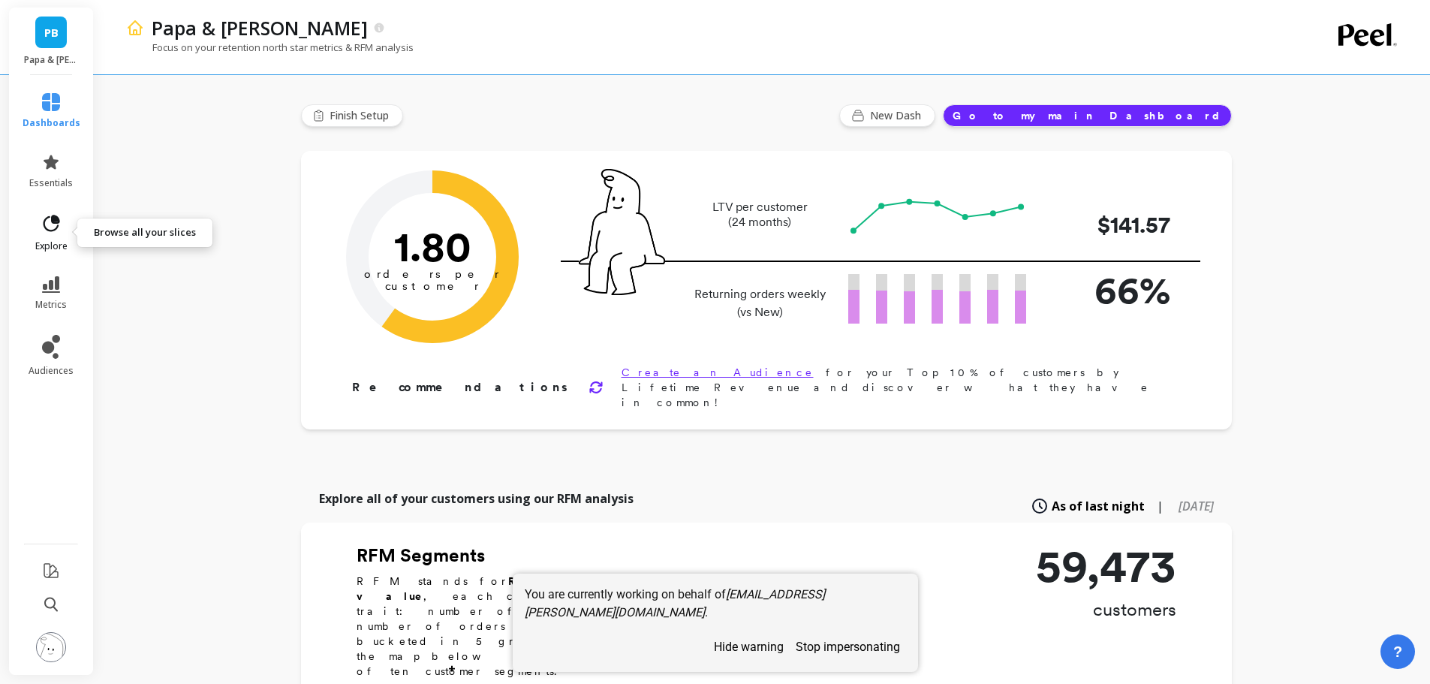
click at [49, 222] on icon at bounding box center [51, 223] width 21 height 21
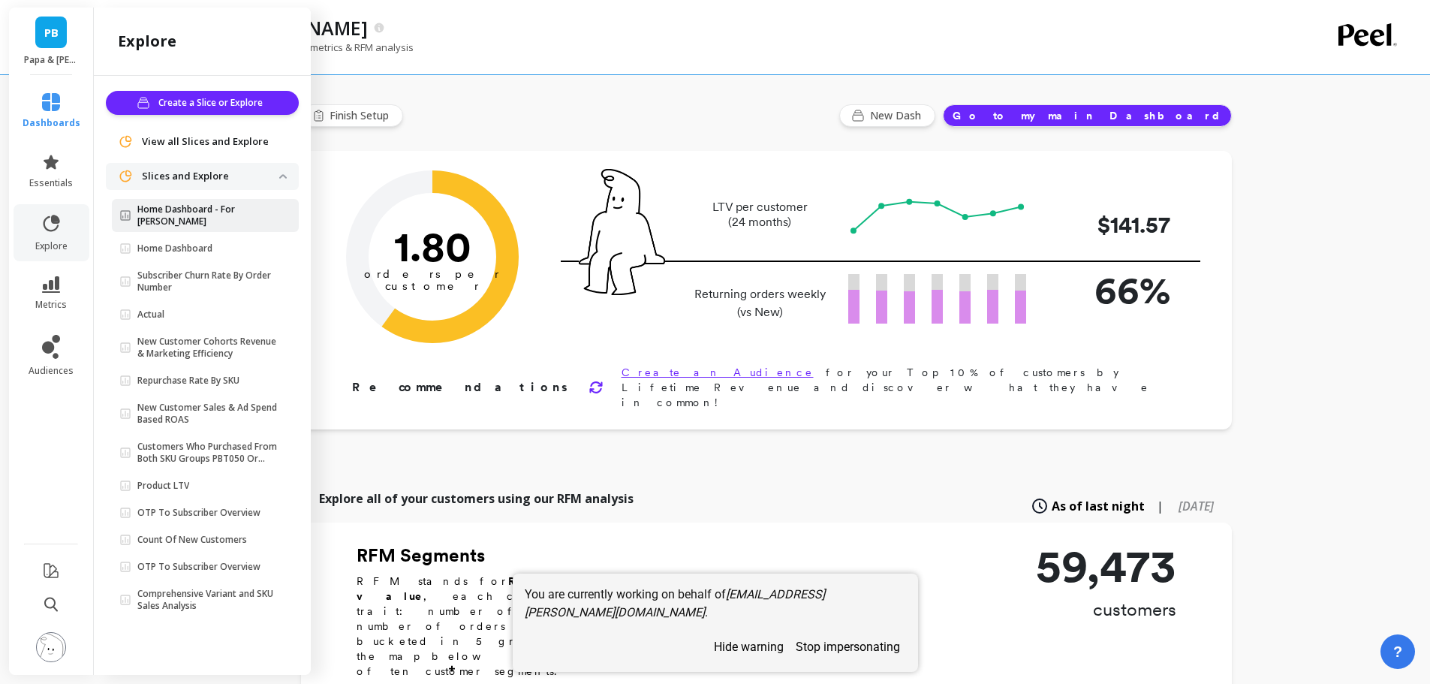
click at [208, 213] on p "Home Dashboard - For Sami" at bounding box center [208, 215] width 142 height 24
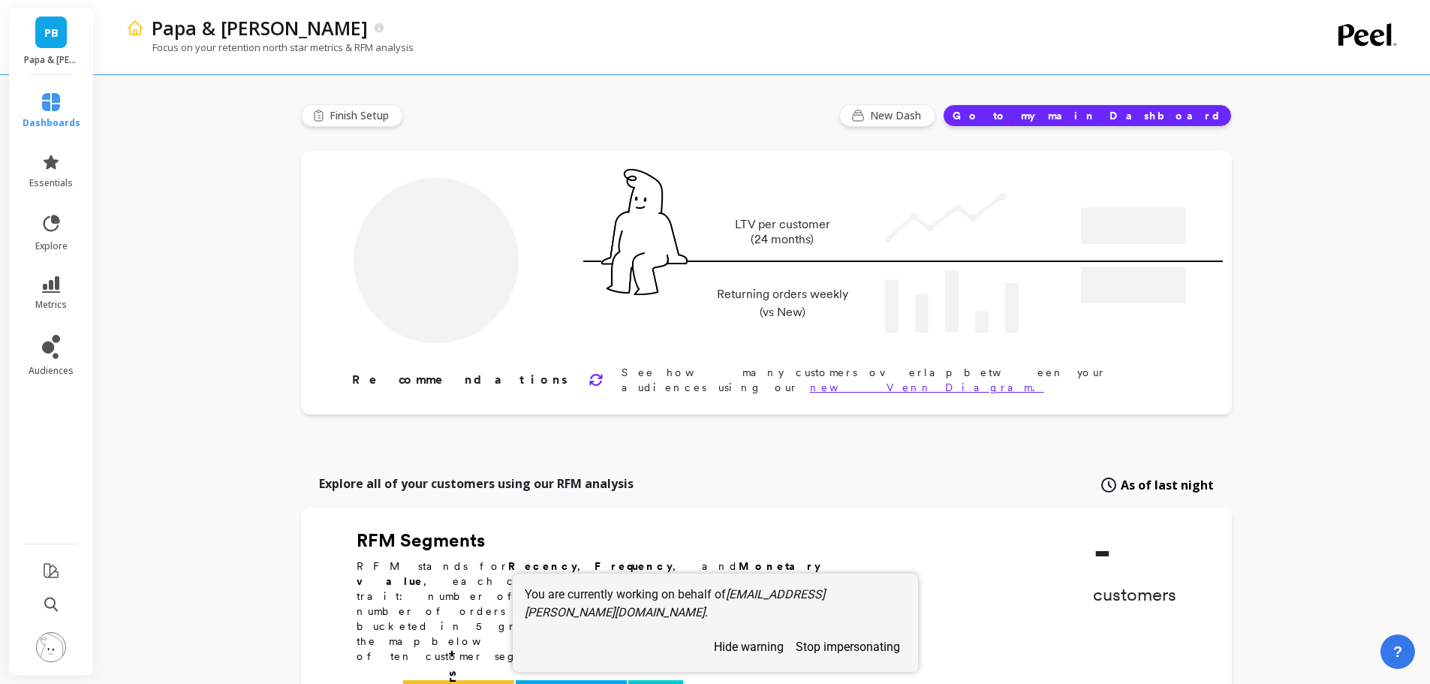
type input "Champions"
type input "5531"
click at [851, 643] on button "stop impersonating" at bounding box center [848, 647] width 116 height 26
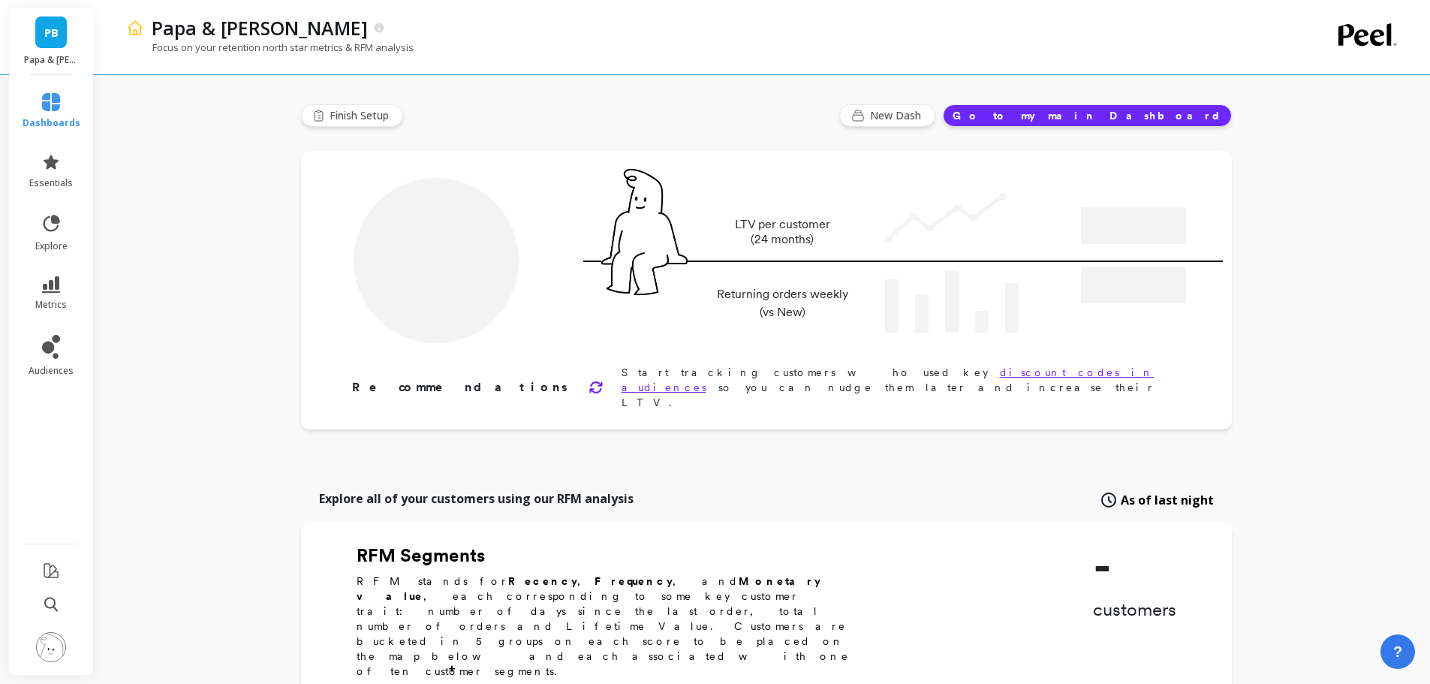
type input "Champions"
type input "5531"
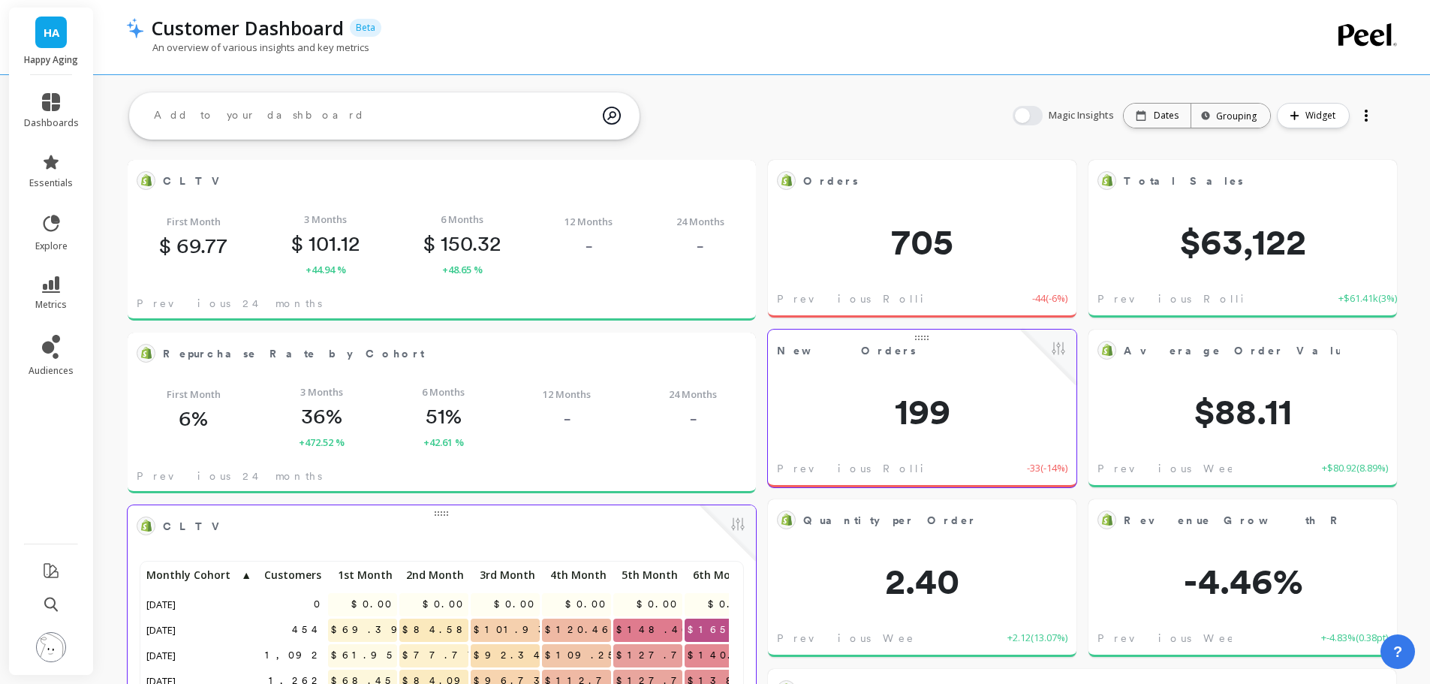
scroll to position [12, 12]
drag, startPoint x: 708, startPoint y: 45, endPoint x: 185, endPoint y: 81, distance: 523.8
click at [707, 45] on div "An overview of various insights and key metrics" at bounding box center [701, 55] width 1151 height 29
click at [55, 345] on icon at bounding box center [51, 347] width 18 height 24
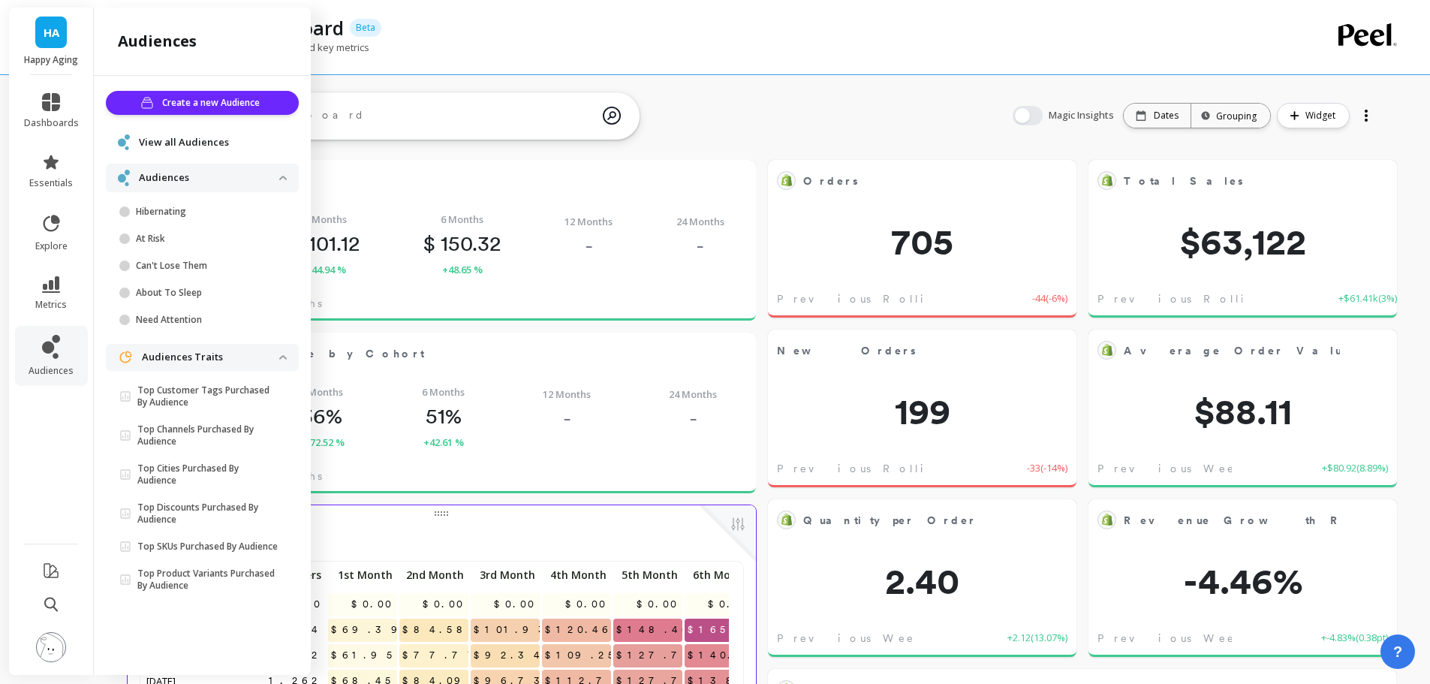
drag, startPoint x: 541, startPoint y: 40, endPoint x: 481, endPoint y: 47, distance: 59.8
click at [535, 41] on div "Customer Dashboard Beta An overview of various insights and key metrics" at bounding box center [701, 37] width 1151 height 74
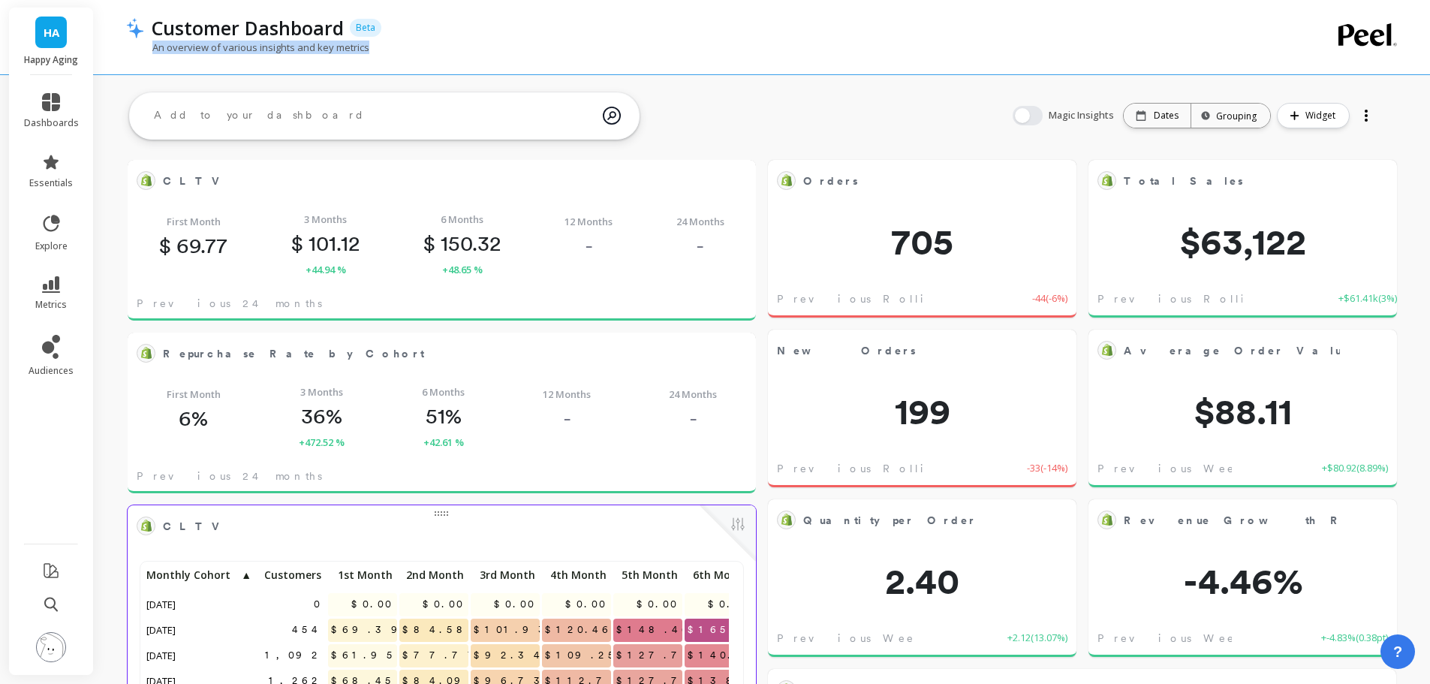
click at [577, 30] on div "Customer Dashboard Beta" at bounding box center [710, 28] width 1133 height 26
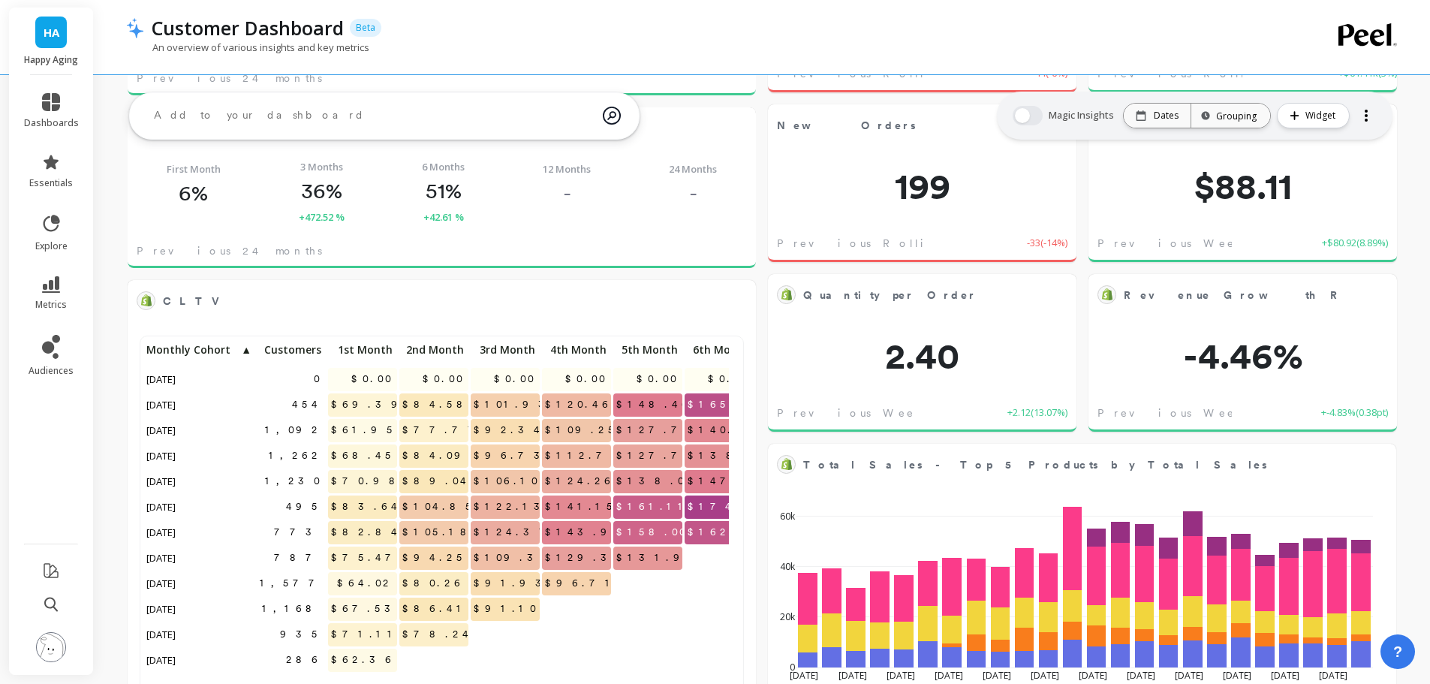
scroll to position [402, 574]
drag, startPoint x: 55, startPoint y: 643, endPoint x: 61, endPoint y: 628, distance: 16.2
click at [55, 640] on img at bounding box center [51, 647] width 30 height 30
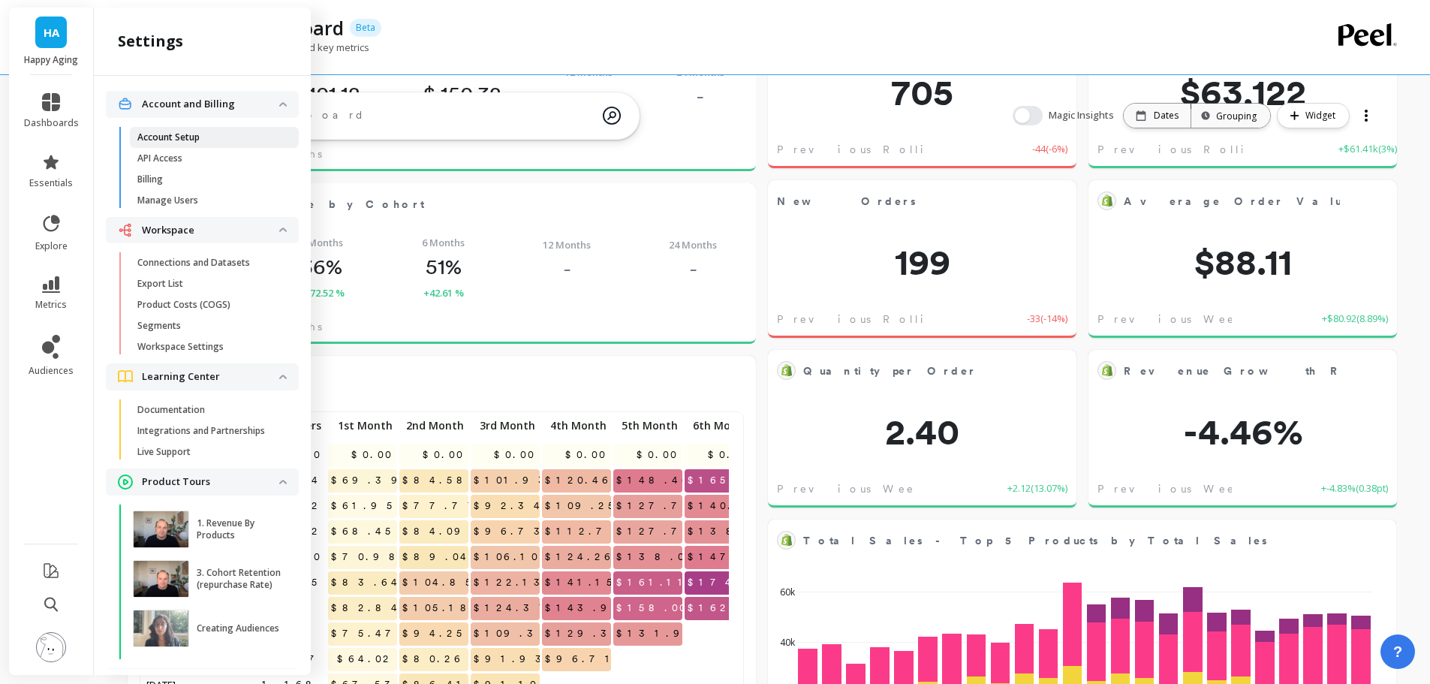
scroll to position [0, 0]
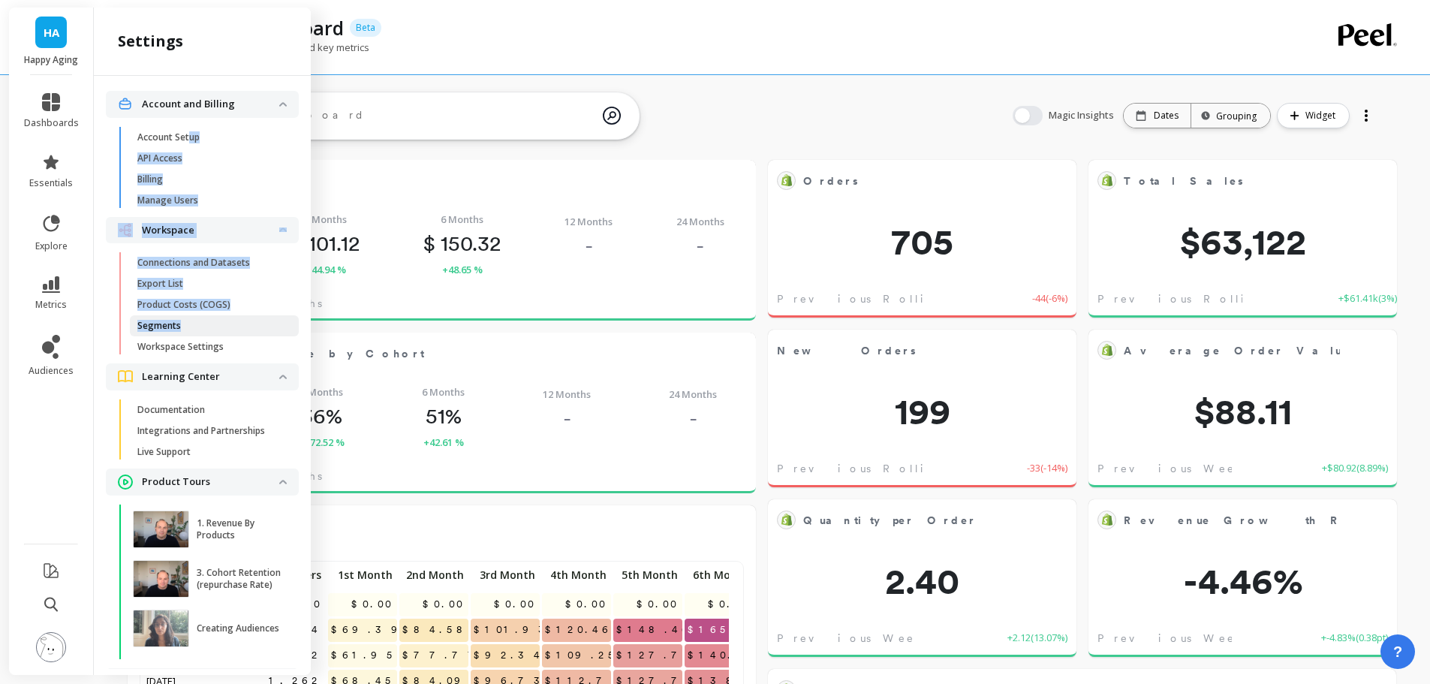
drag, startPoint x: 188, startPoint y: 137, endPoint x: 206, endPoint y: 316, distance: 180.3
click at [206, 316] on ul "Account and Billing Account Setup API Access Billing Manage Users Workspace Con…" at bounding box center [202, 438] width 193 height 694
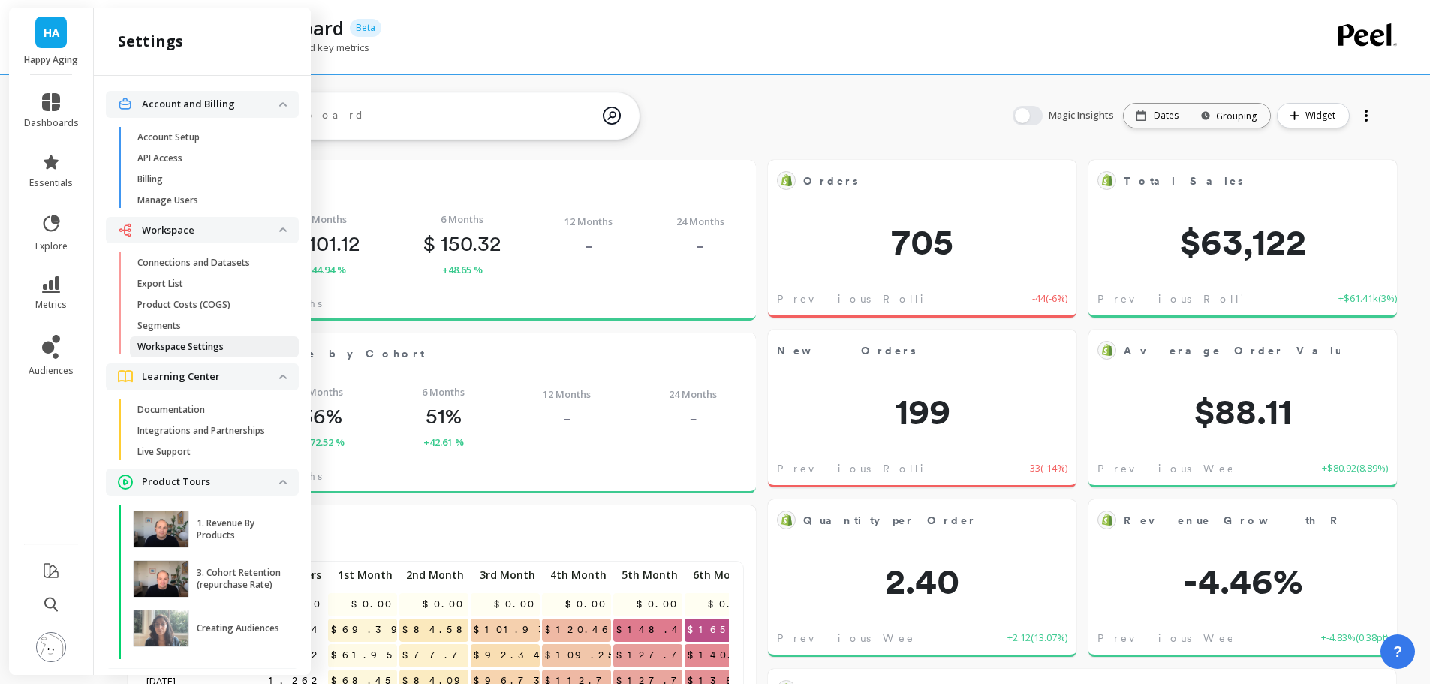
click at [202, 347] on p "Workspace Settings" at bounding box center [180, 347] width 86 height 12
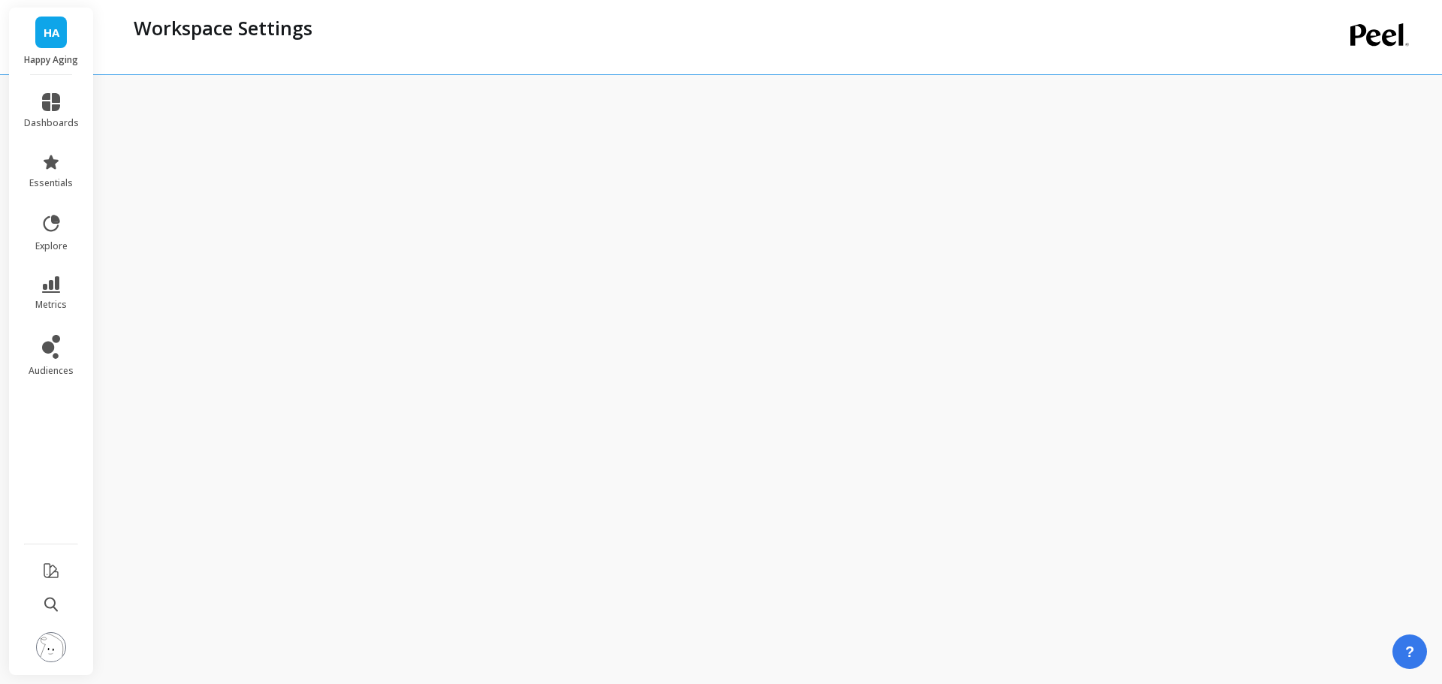
click at [458, 24] on div "Workspace Settings" at bounding box center [707, 28] width 1162 height 26
